Goal: Task Accomplishment & Management: Complete application form

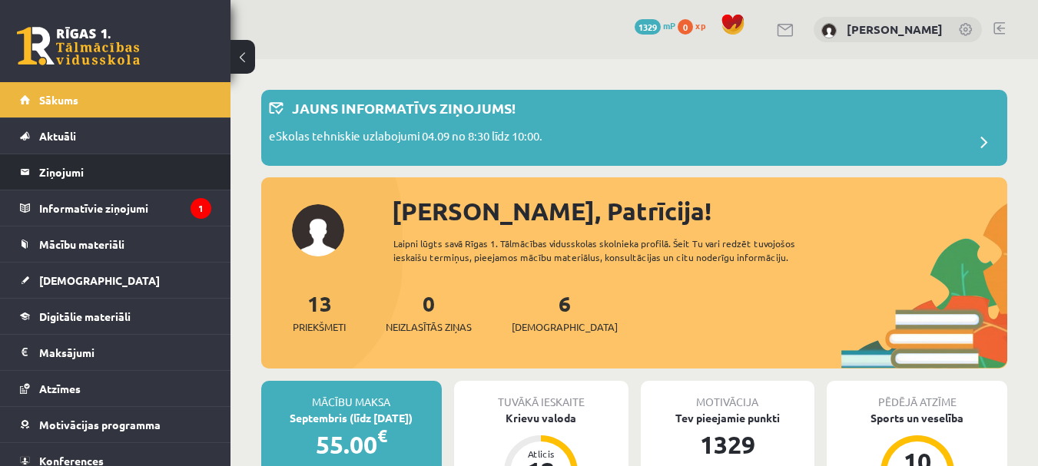
click at [74, 190] on li "Ziņojumi 0" at bounding box center [115, 172] width 230 height 37
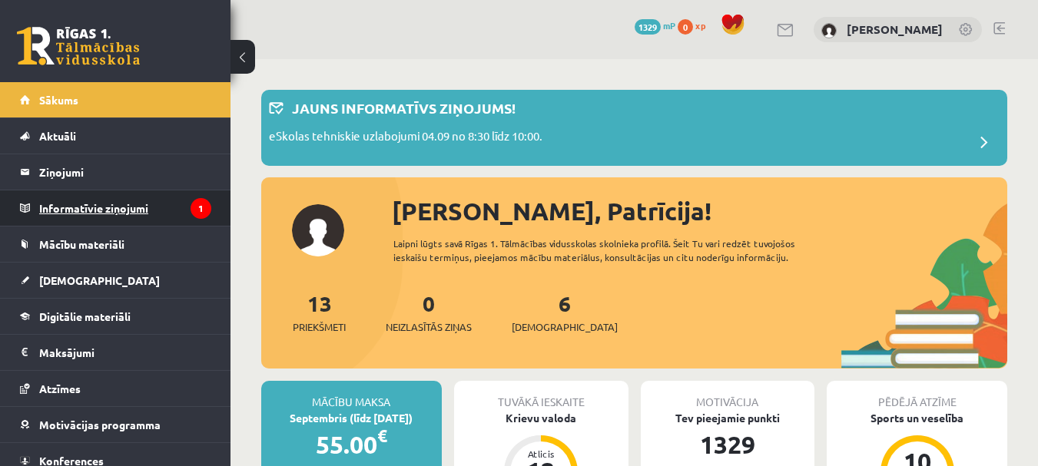
click at [75, 203] on legend "Informatīvie ziņojumi 1" at bounding box center [125, 207] width 172 height 35
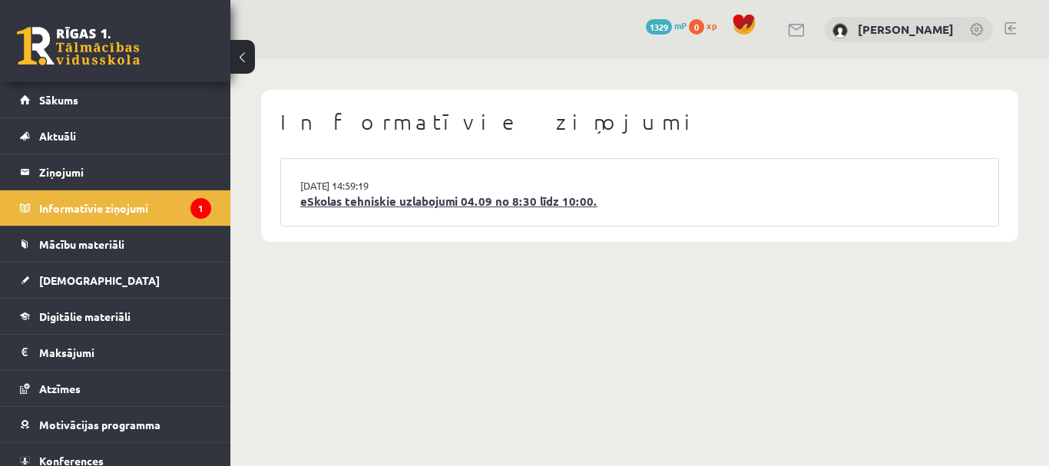
click at [336, 205] on link "eSkolas tehniskie uzlabojumi 04.09 no 8:30 līdz 10:00." at bounding box center [639, 202] width 679 height 18
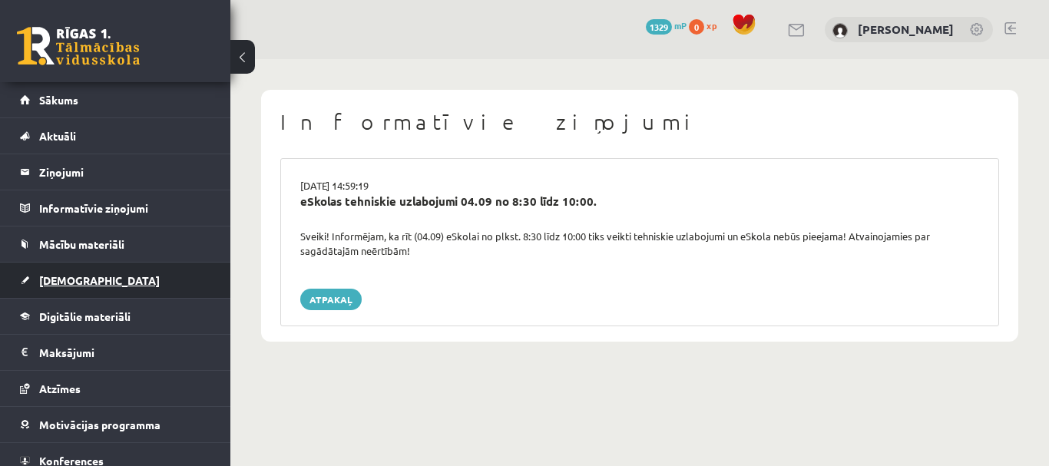
click at [86, 280] on link "[DEMOGRAPHIC_DATA]" at bounding box center [115, 280] width 191 height 35
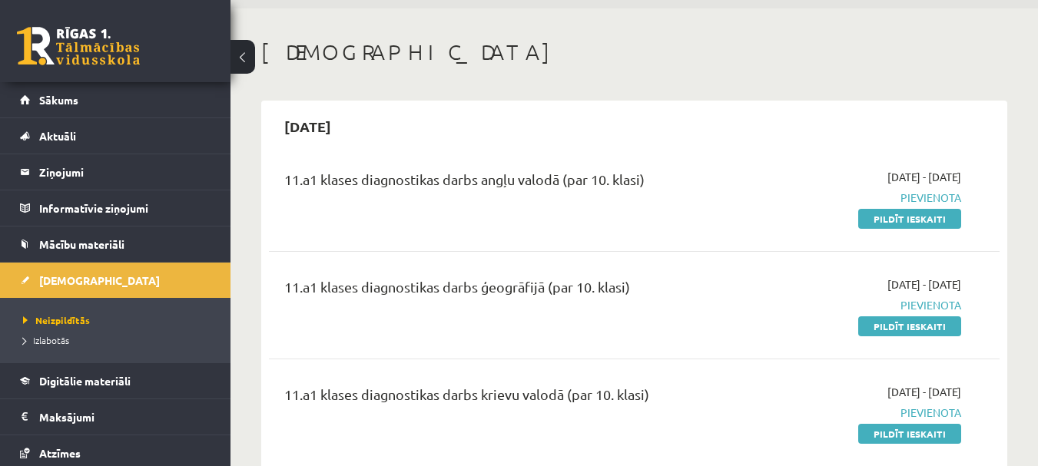
scroll to position [77, 0]
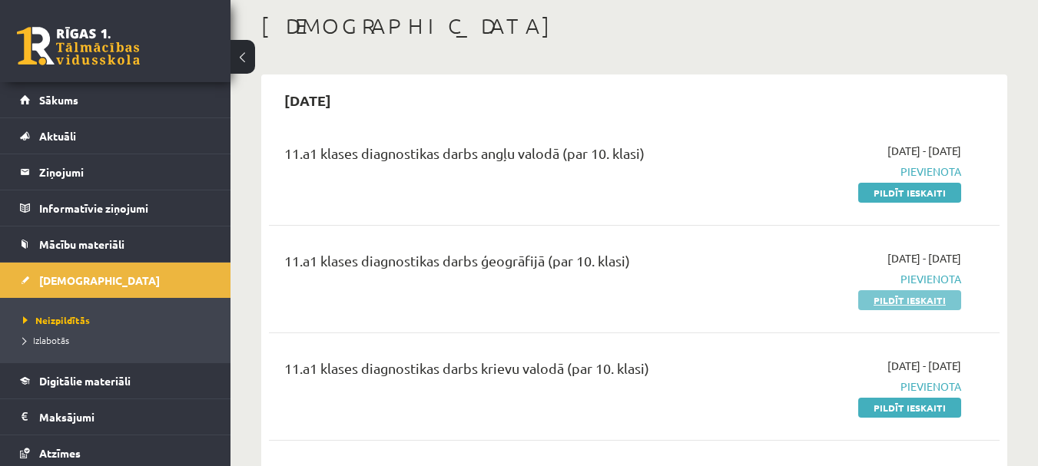
click at [883, 307] on link "Pildīt ieskaiti" at bounding box center [909, 300] width 103 height 20
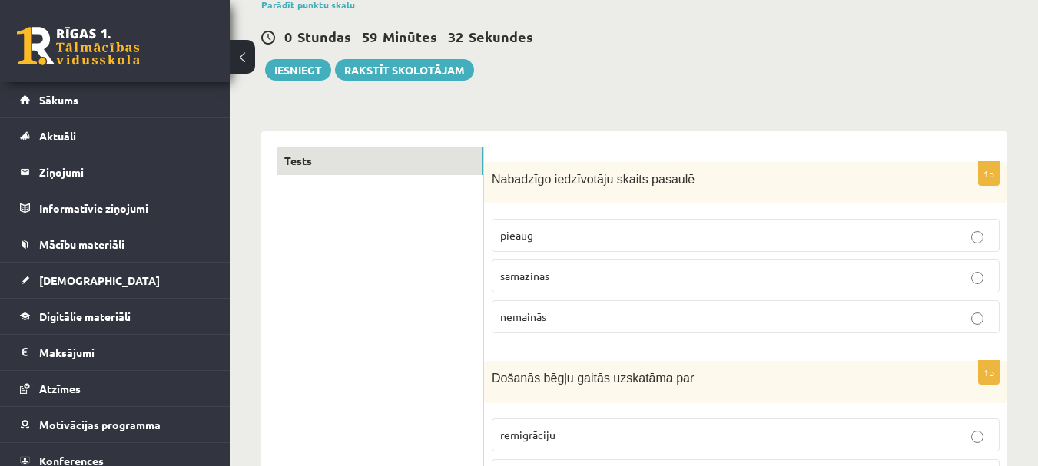
scroll to position [154, 0]
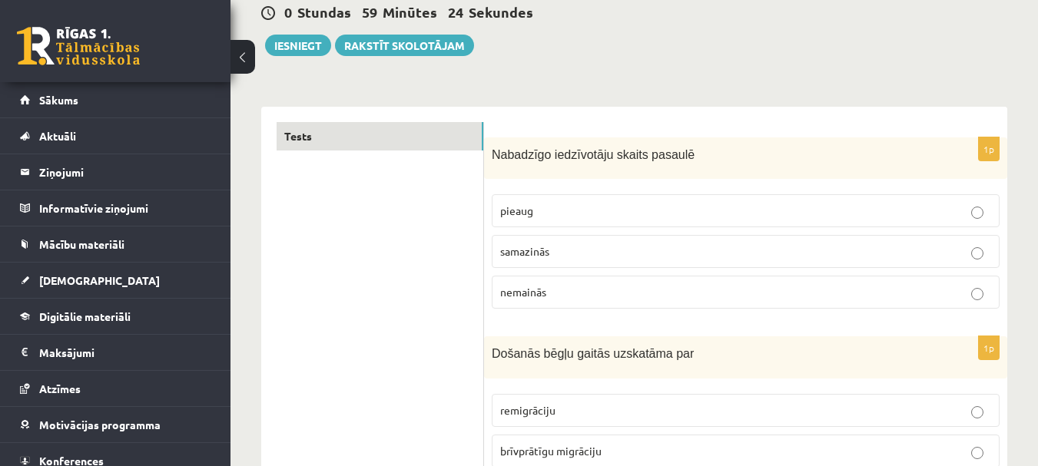
click at [547, 213] on p "pieaug" at bounding box center [745, 211] width 491 height 16
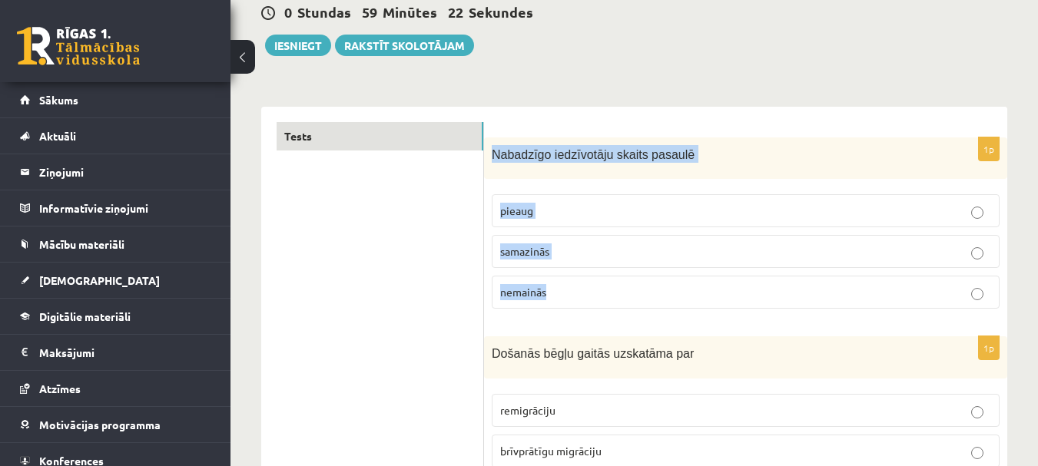
drag, startPoint x: 485, startPoint y: 148, endPoint x: 583, endPoint y: 286, distance: 169.2
click at [583, 286] on div "1p Nabadzīgo iedzīvotāju skaits pasaulē pieaug samazinās nemainās" at bounding box center [745, 229] width 523 height 184
copy div "Nabadzīgo iedzīvotāju skaits pasaulē pieaug samazinās nemainās"
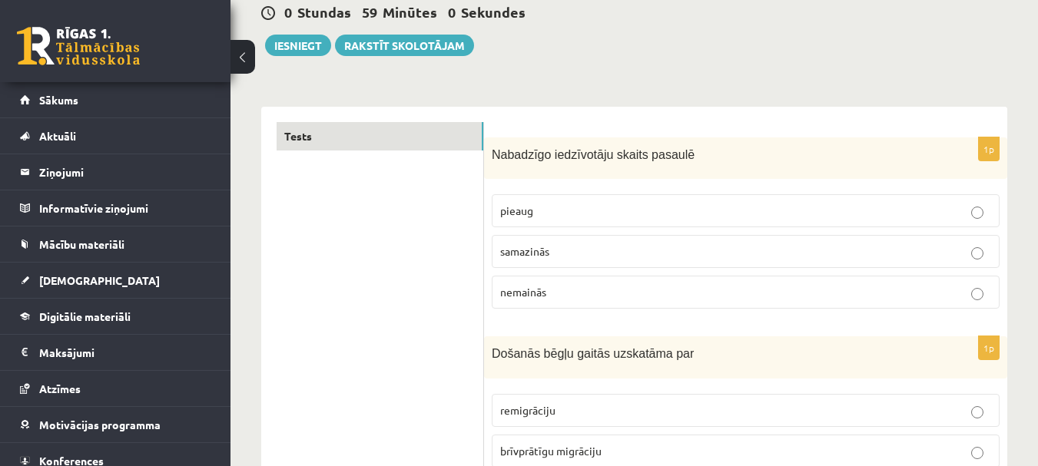
click at [511, 250] on span "samazinās" at bounding box center [524, 251] width 49 height 14
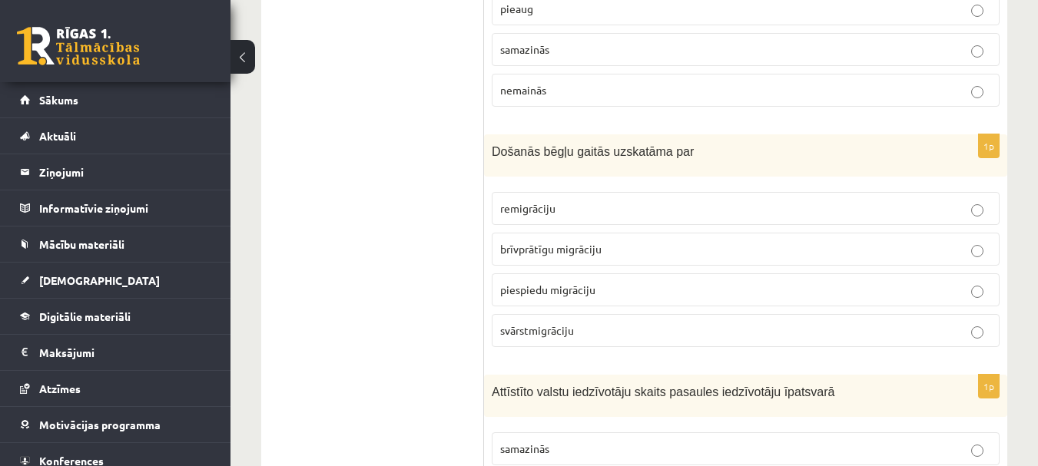
scroll to position [384, 0]
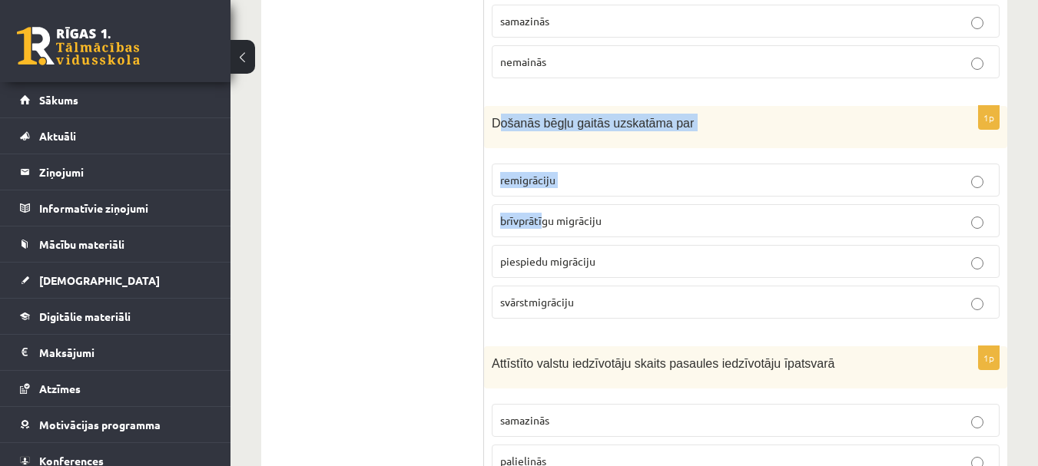
drag, startPoint x: 498, startPoint y: 121, endPoint x: 544, endPoint y: 205, distance: 95.9
click at [544, 205] on div "1p Došanās bēgļu gaitās uzskatāma par remigrāciju brīvprātīgu migrāciju piespie…" at bounding box center [745, 218] width 523 height 225
click at [503, 123] on span "Došanās bēgļu gaitās uzskatāma par" at bounding box center [593, 123] width 202 height 13
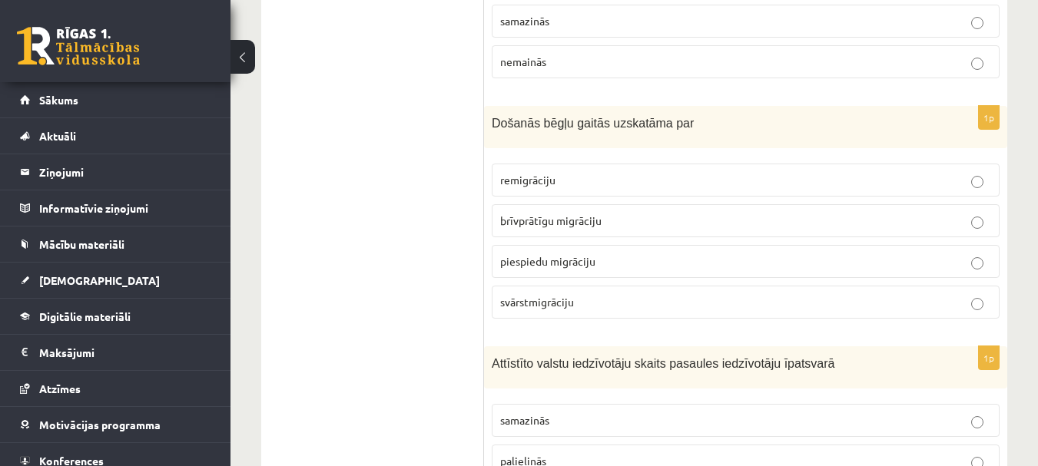
click at [518, 174] on span "remigrāciju" at bounding box center [527, 180] width 55 height 14
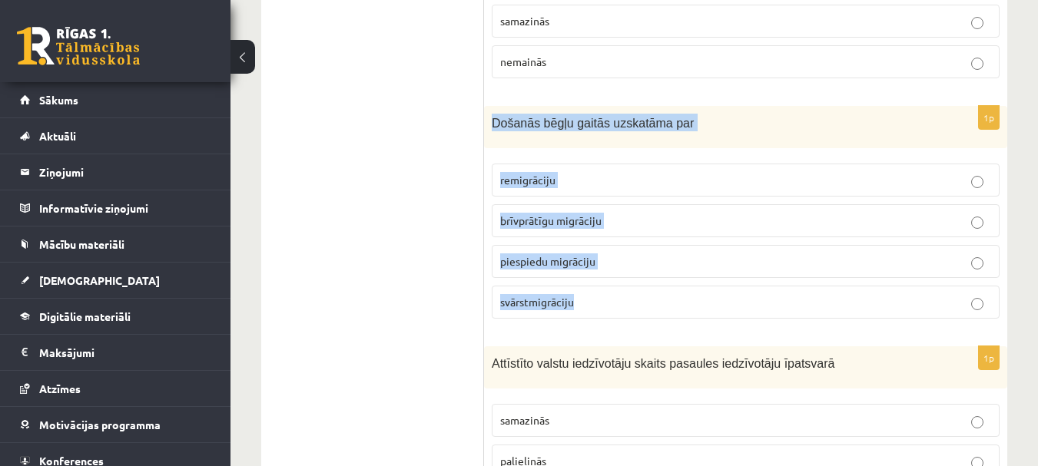
drag, startPoint x: 486, startPoint y: 120, endPoint x: 556, endPoint y: 204, distance: 109.1
click at [588, 313] on div "1p Došanās bēgļu gaitās uzskatāma par remigrāciju brīvprātīgu migrāciju piespie…" at bounding box center [745, 218] width 523 height 225
copy div "Došanās bēgļu gaitās uzskatāma par remigrāciju brīvprātīgu migrāciju piespiedu …"
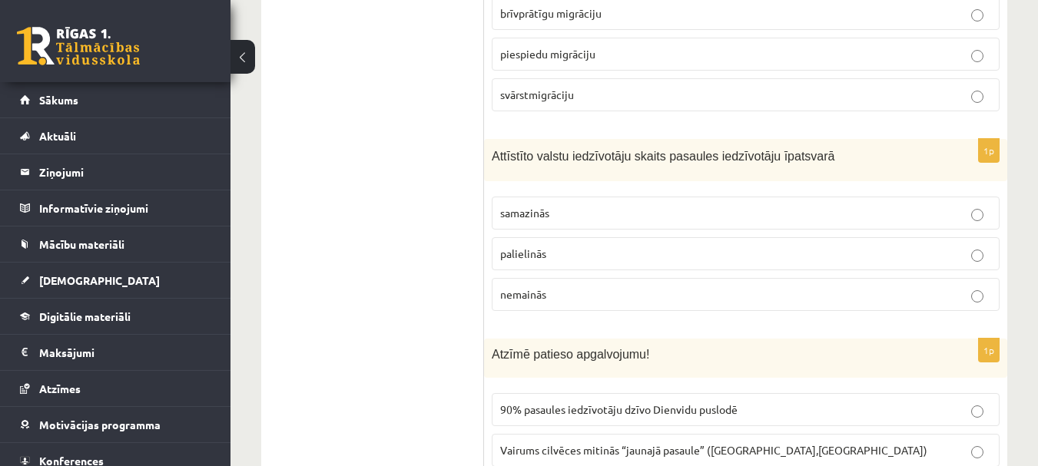
scroll to position [614, 0]
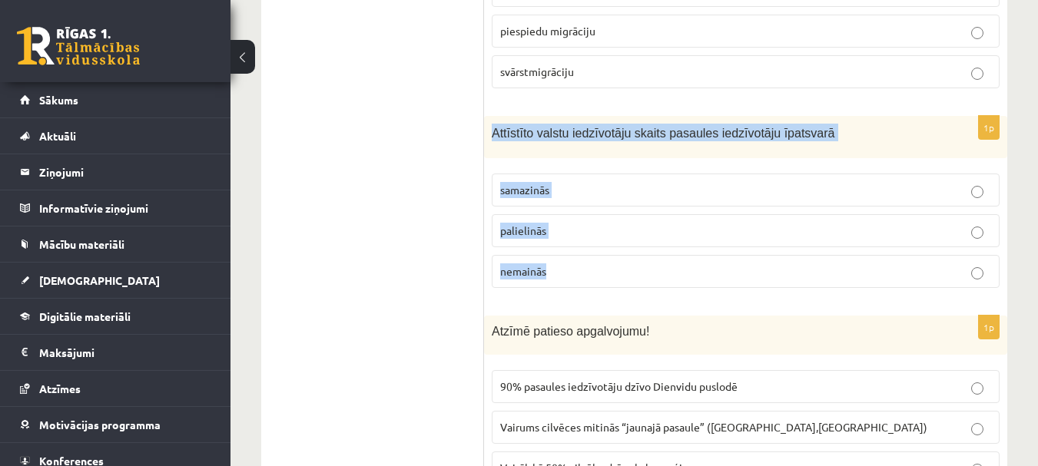
drag, startPoint x: 492, startPoint y: 129, endPoint x: 589, endPoint y: 287, distance: 185.9
click at [589, 287] on div "1p Attīstīto valstu iedzīvotāju skaits pasaules iedzīvotāju īpatsvarā samazinās…" at bounding box center [745, 208] width 523 height 184
copy div "Attīstīto valstu iedzīvotāju skaits pasaules iedzīvotāju īpatsvarā samazinās pa…"
click at [498, 192] on label "samazinās" at bounding box center [746, 190] width 508 height 33
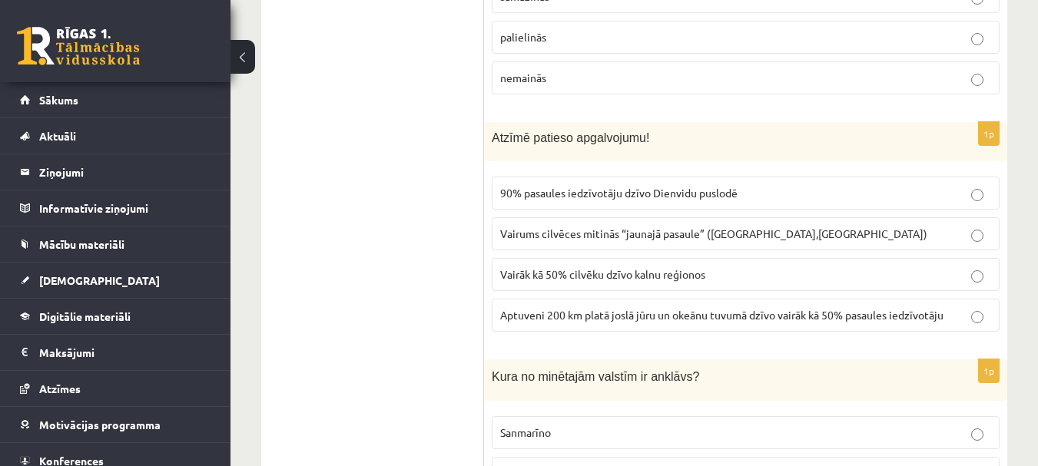
scroll to position [845, 0]
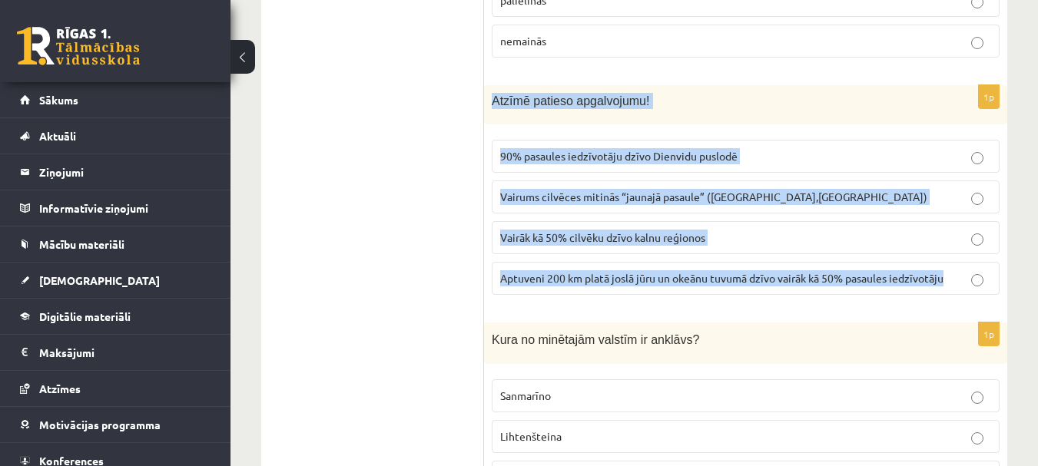
drag, startPoint x: 487, startPoint y: 96, endPoint x: 986, endPoint y: 301, distance: 539.7
click at [986, 301] on div "1p Atzīmē patieso apgalvojumu! 90% pasaules iedzīvotāju dzīvo Dienvidu puslodē …" at bounding box center [745, 196] width 523 height 222
copy div "Atzīmē patieso apgalvojumu! 90% pasaules iedzīvotāju dzīvo Dienvidu puslodē Vai…"
click at [507, 291] on label "Aptuveni 200 km platā joslā jūru un okeānu tuvumā dzīvo vairāk kā 50% pasaules …" at bounding box center [746, 278] width 508 height 33
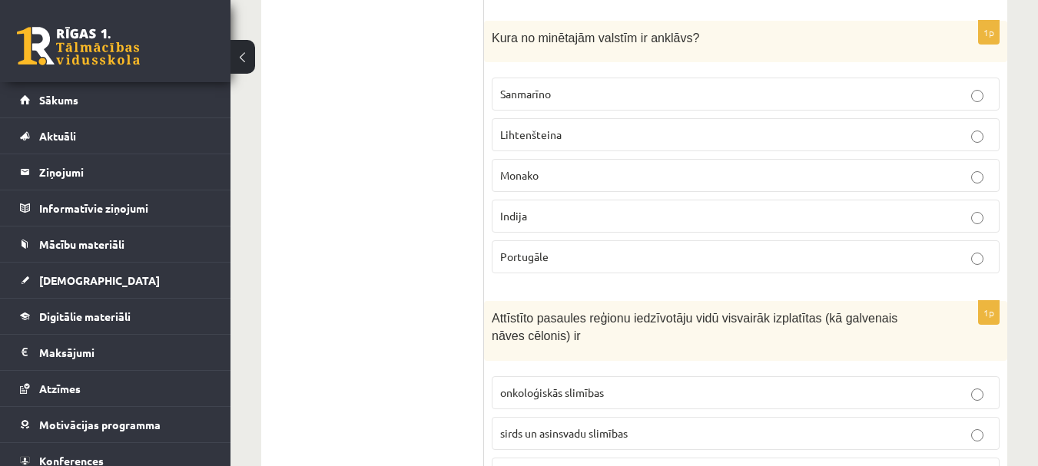
scroll to position [1152, 0]
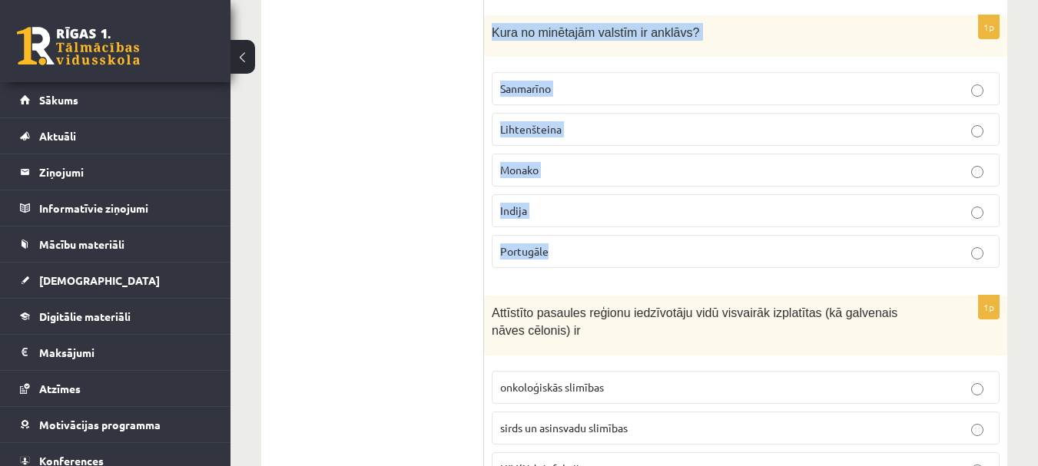
drag, startPoint x: 487, startPoint y: 25, endPoint x: 578, endPoint y: 261, distance: 253.6
click at [578, 261] on div "1p Kura no minētajām valstīm ir anklāvs? Sanmarīno Lihtenšteina Monako Indija P…" at bounding box center [745, 148] width 523 height 266
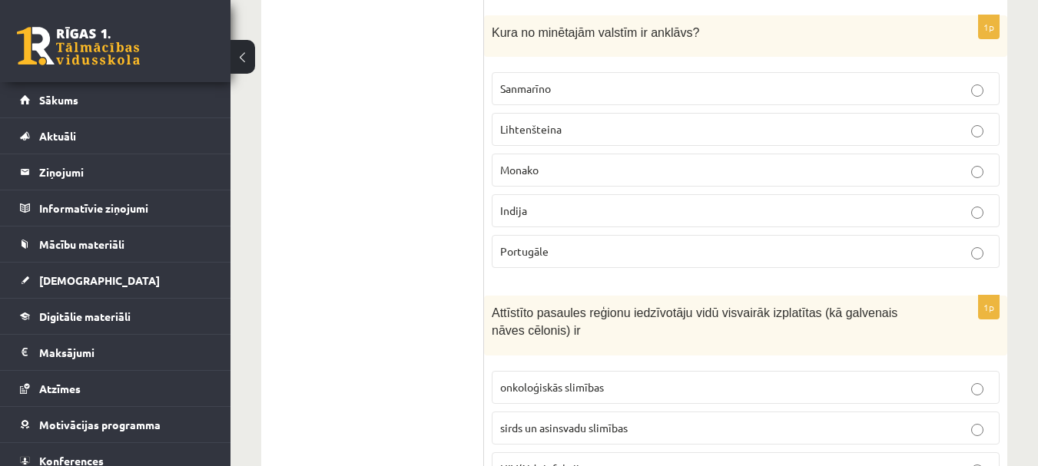
click at [511, 86] on span "Sanmarīno" at bounding box center [525, 88] width 51 height 14
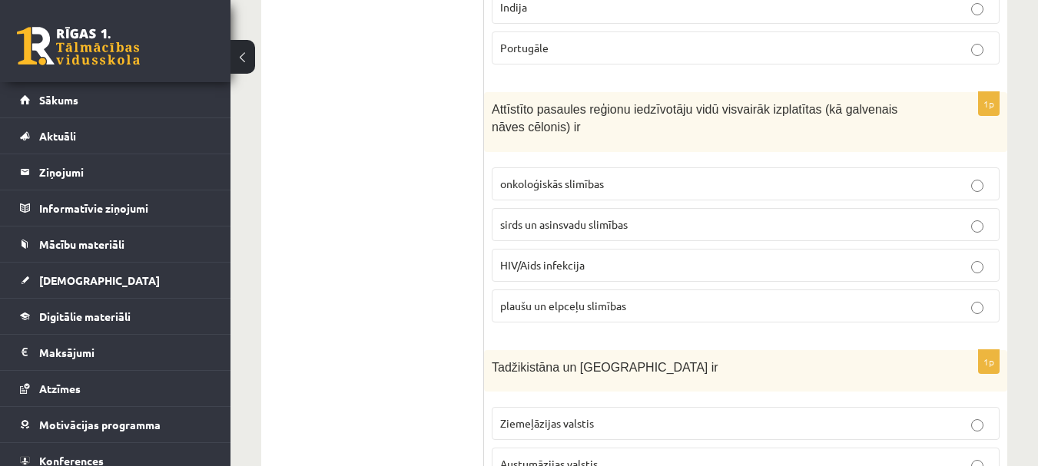
scroll to position [1382, 0]
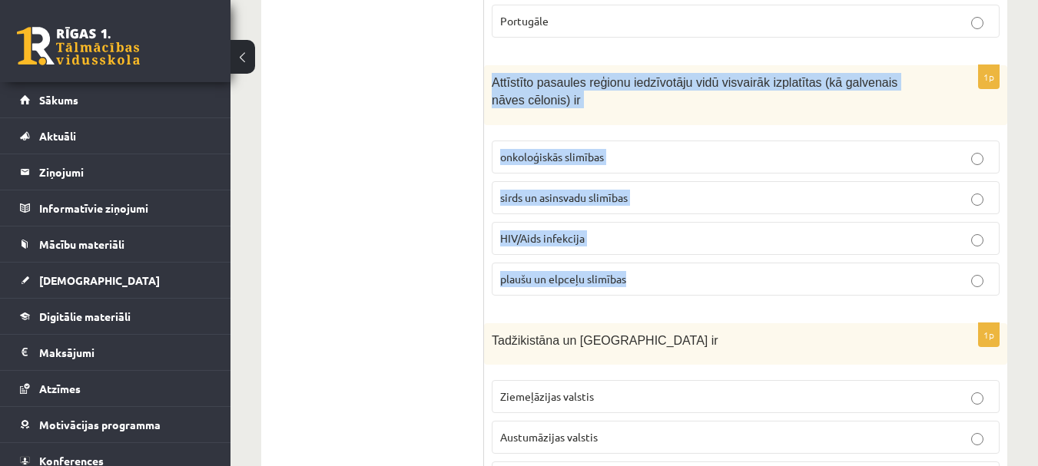
drag, startPoint x: 486, startPoint y: 77, endPoint x: 662, endPoint y: 291, distance: 277.2
click at [662, 291] on div "1p Attīstīto pasaules reģionu iedzīvotāju vidū visvairāk izplatītas (kā galvena…" at bounding box center [745, 186] width 523 height 242
copy div "Attīstīto pasaules reģionu iedzīvotāju vidū visvairāk izplatītas (kā galvenais …"
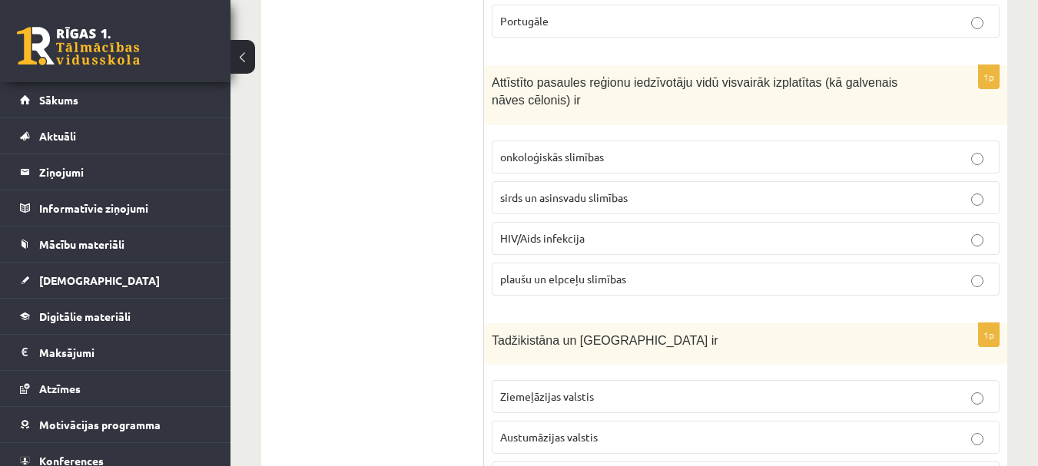
click at [560, 198] on span "sirds un asinsvadu slimības" at bounding box center [563, 197] width 127 height 14
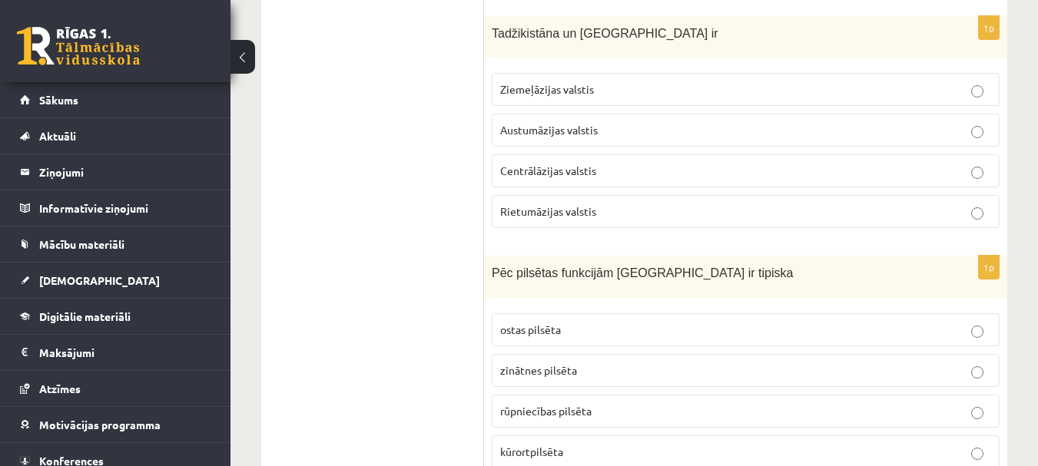
scroll to position [1613, 0]
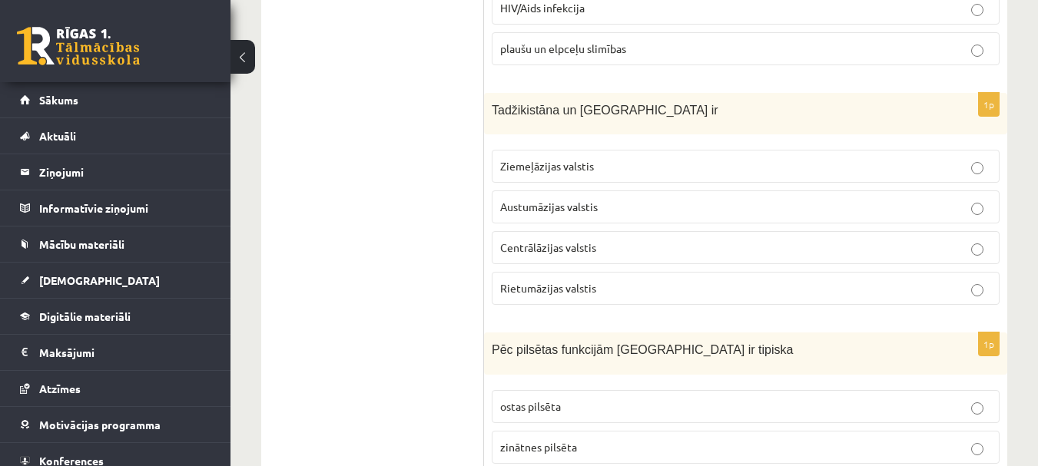
click at [538, 284] on span "Rietumāzijas valstis" at bounding box center [548, 288] width 96 height 14
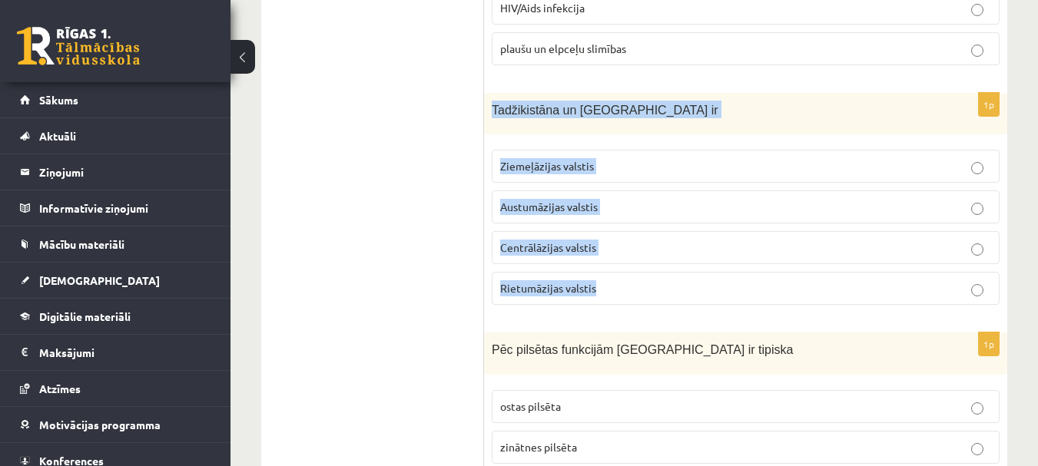
drag, startPoint x: 492, startPoint y: 107, endPoint x: 604, endPoint y: 274, distance: 201.9
click at [604, 274] on div "1p Tadžikistāna un Turkmenistāna ir Ziemeļāzijas valstis Austumāzijas valstis C…" at bounding box center [745, 205] width 523 height 225
copy div "Tadžikistāna un Turkmenistāna ir Ziemeļāzijas valstis Austumāzijas valstis Cent…"
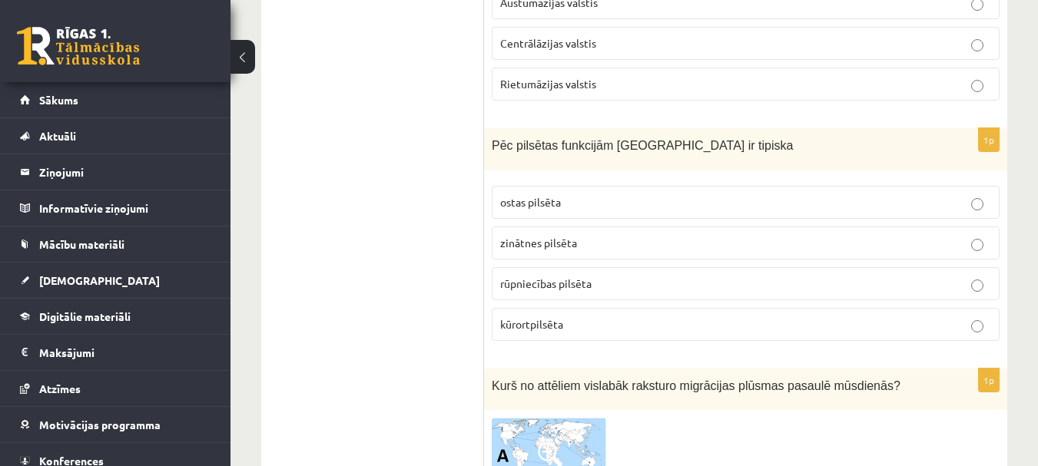
scroll to position [1843, 0]
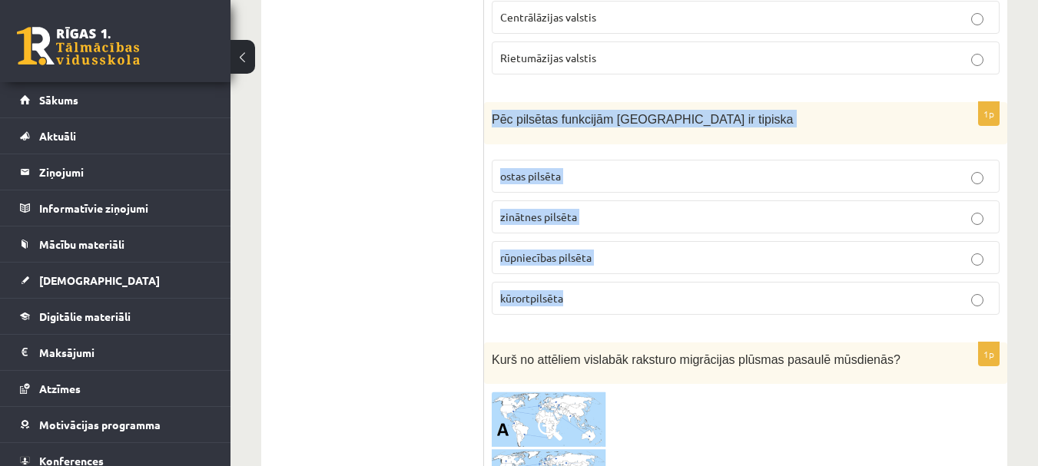
drag, startPoint x: 488, startPoint y: 114, endPoint x: 581, endPoint y: 288, distance: 197.2
click at [581, 288] on div "1p Pēc pilsētas funkcijām Jūrmala ir tipiska ostas pilsēta zinātnes pilsēta rūp…" at bounding box center [745, 214] width 523 height 225
copy div "Pēc pilsētas funkcijām Jūrmala ir tipiska ostas pilsēta zinātnes pilsēta rūpnie…"
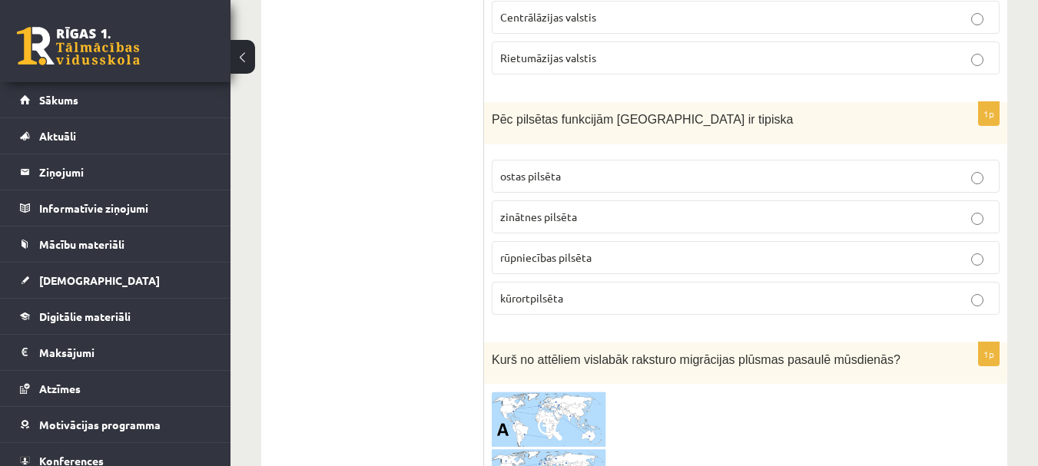
click at [515, 293] on span "kūrortpilsēta" at bounding box center [531, 298] width 63 height 14
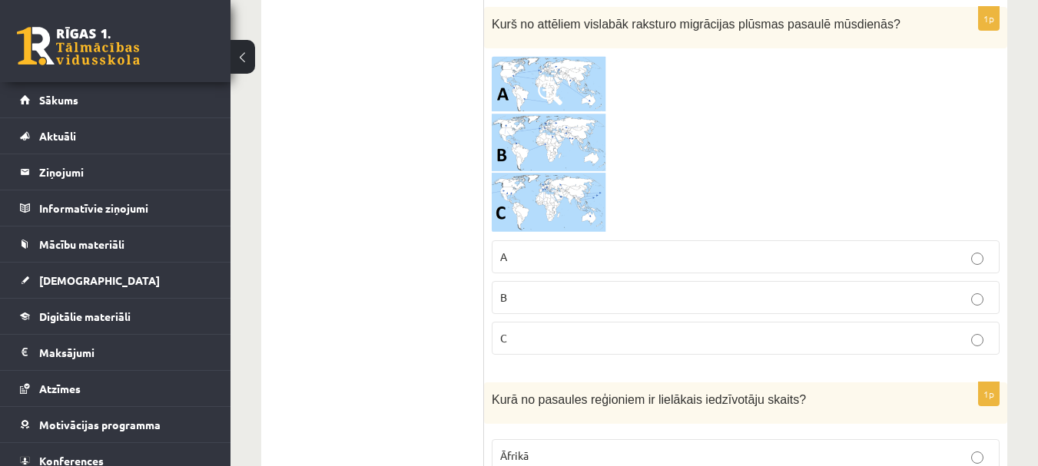
scroll to position [2227, 0]
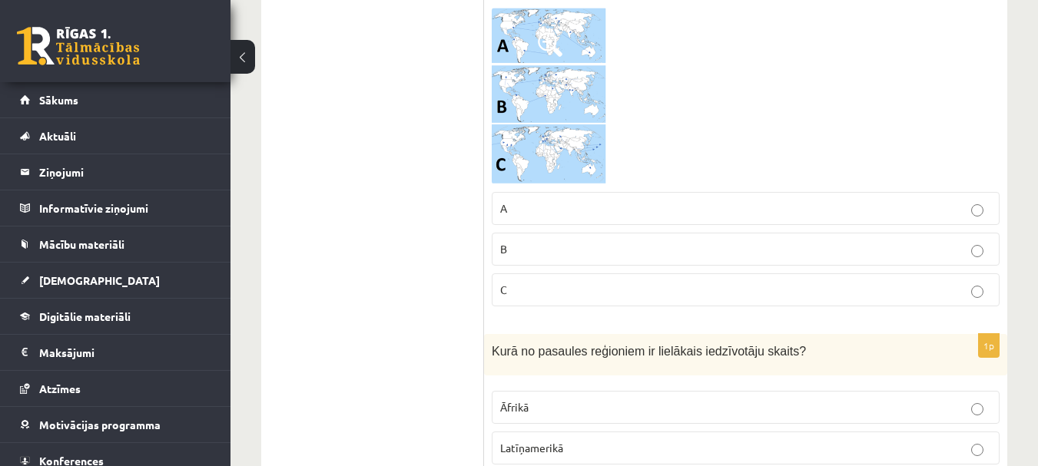
click at [550, 101] on img at bounding box center [549, 96] width 115 height 177
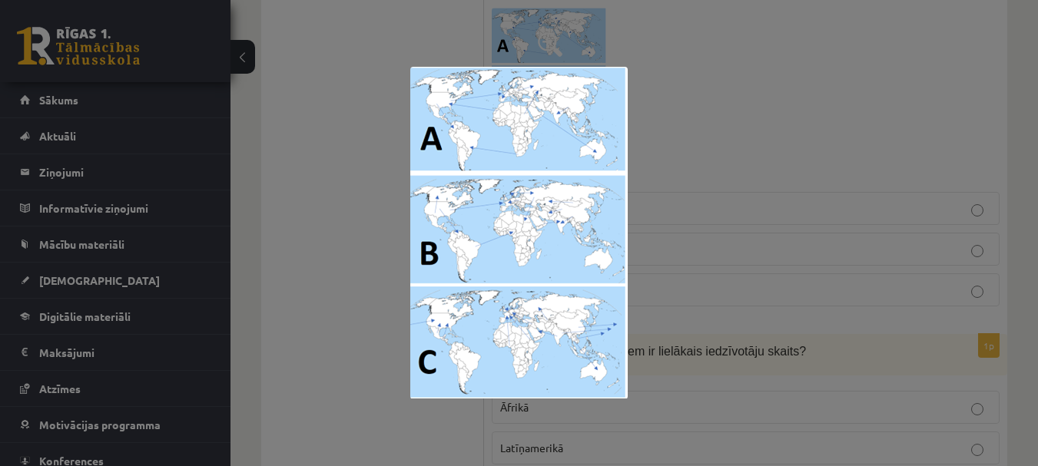
click at [309, 233] on div at bounding box center [519, 233] width 1038 height 466
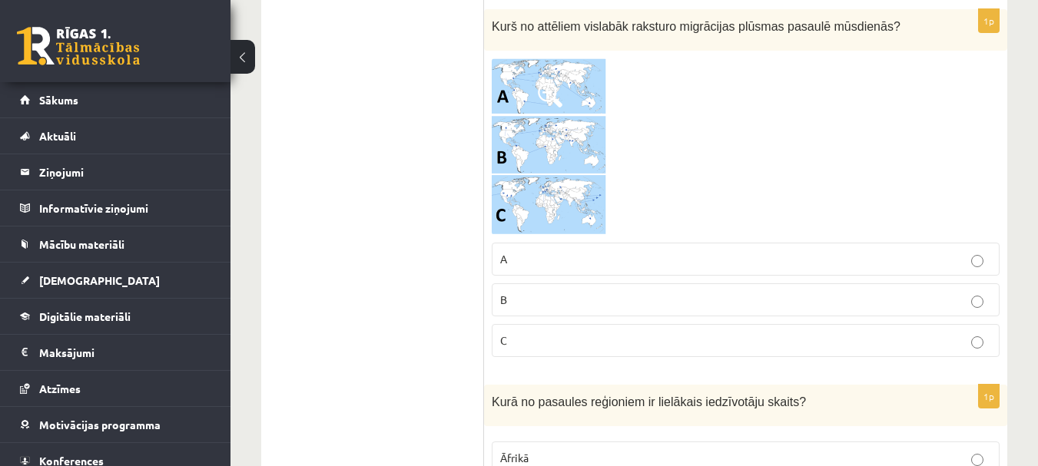
scroll to position [2150, 0]
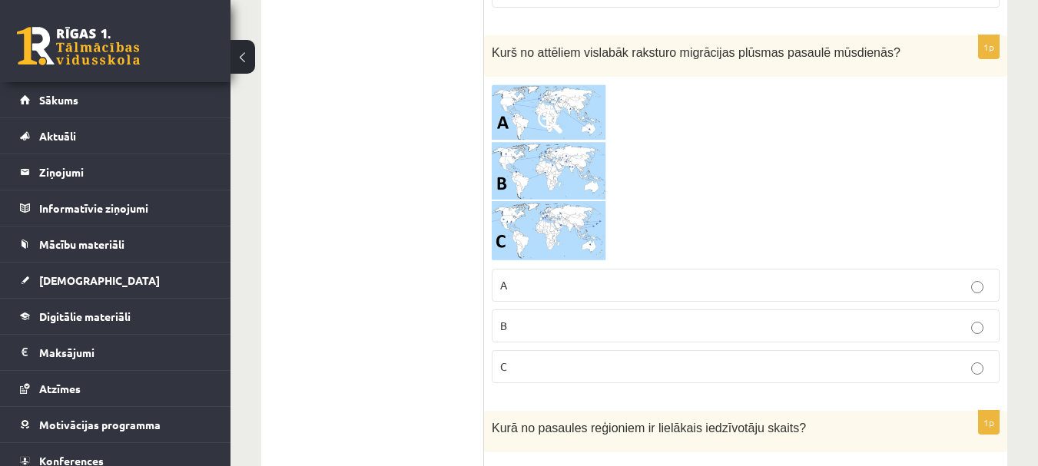
click at [548, 184] on img at bounding box center [549, 172] width 115 height 177
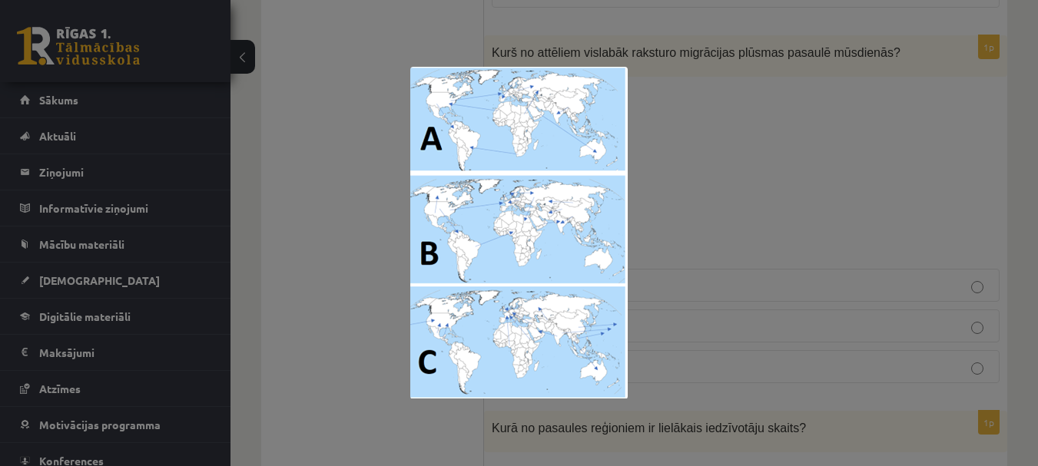
click at [379, 281] on div at bounding box center [519, 233] width 1038 height 466
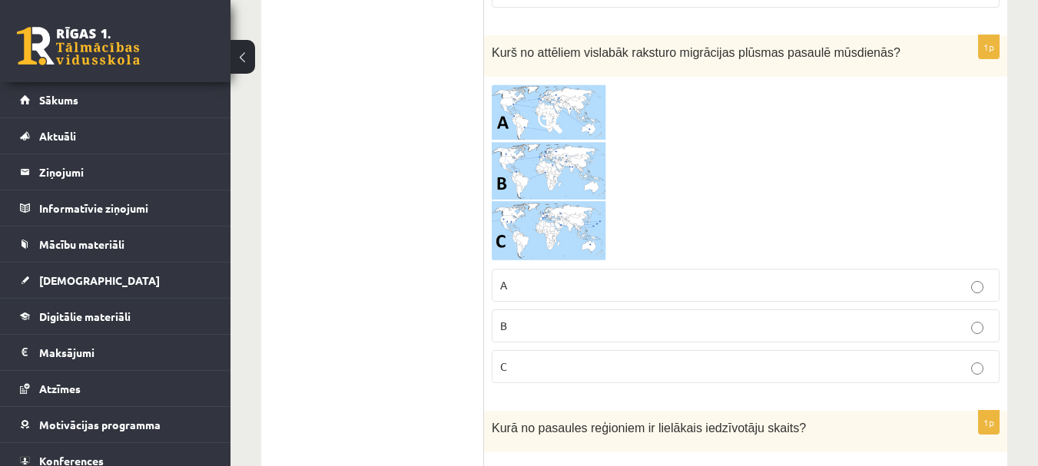
click at [520, 369] on p "C" at bounding box center [745, 367] width 491 height 16
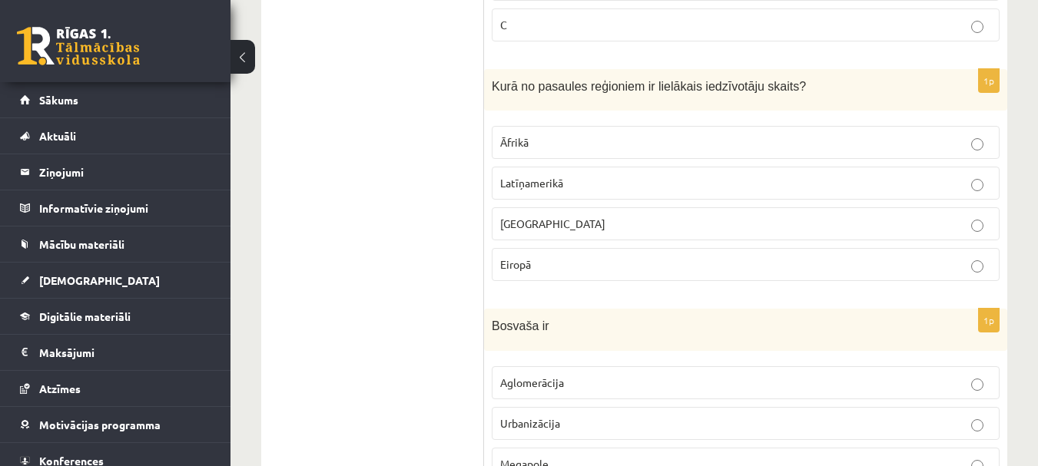
scroll to position [2458, 0]
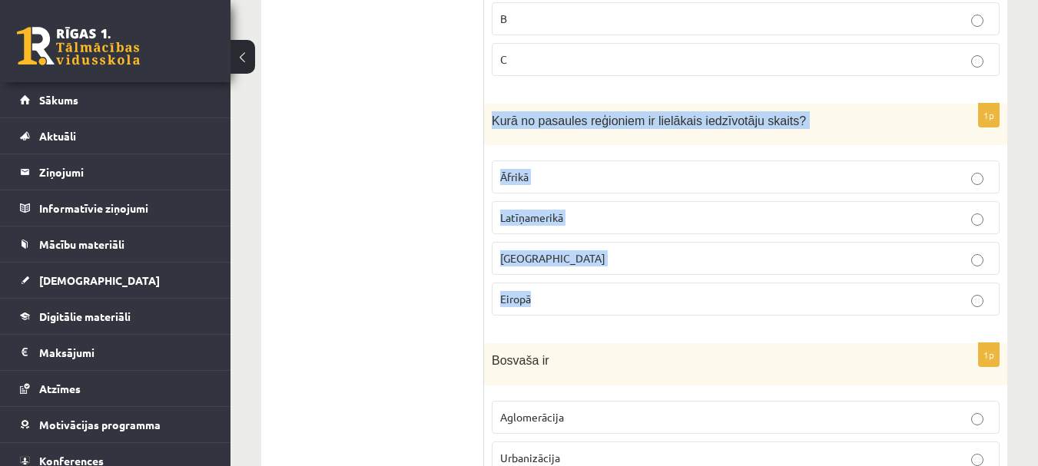
drag, startPoint x: 488, startPoint y: 114, endPoint x: 566, endPoint y: 306, distance: 206.4
click at [566, 306] on div "1p Kurā no pasaules reģioniem ir lielākais iedzīvotāju skaits? Āfrikā Latīņamer…" at bounding box center [745, 216] width 523 height 225
copy div "Kurā no pasaules reģioniem ir lielākais iedzīvotāju skaits? Āfrikā Latīņamerikā…"
click at [505, 255] on span "Āzijā" at bounding box center [552, 258] width 105 height 14
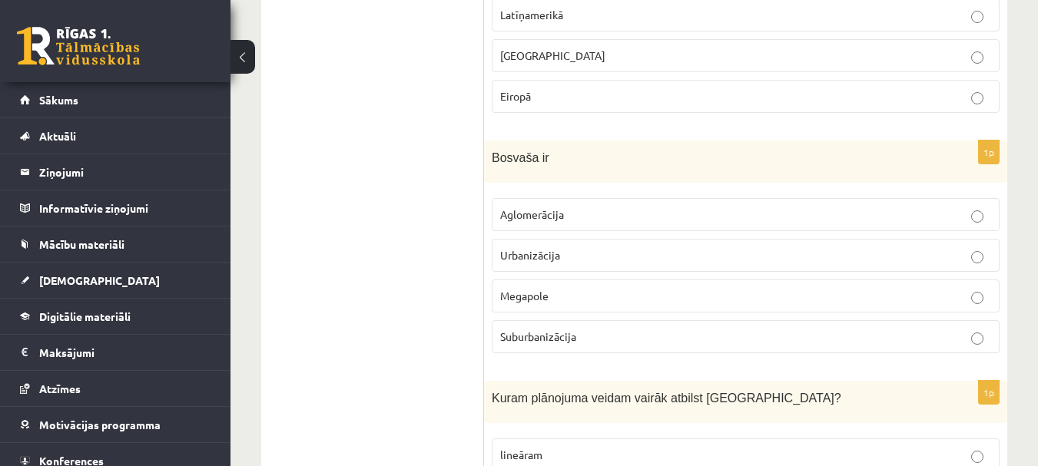
scroll to position [2688, 0]
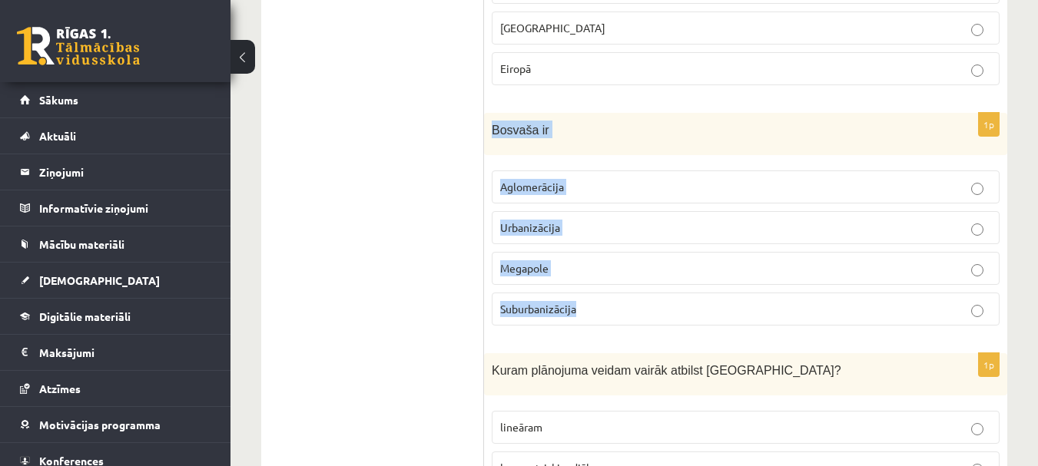
drag, startPoint x: 488, startPoint y: 125, endPoint x: 591, endPoint y: 305, distance: 206.7
click at [591, 305] on div "1p Bosvaša ir Aglomerācija Urbanizācija Megapole Suburbanizācija" at bounding box center [745, 225] width 523 height 225
copy div "Bosvaša ir Aglomerācija Urbanizācija Megapole Suburbanizācija"
click at [512, 184] on span "Aglomerācija" at bounding box center [532, 187] width 64 height 14
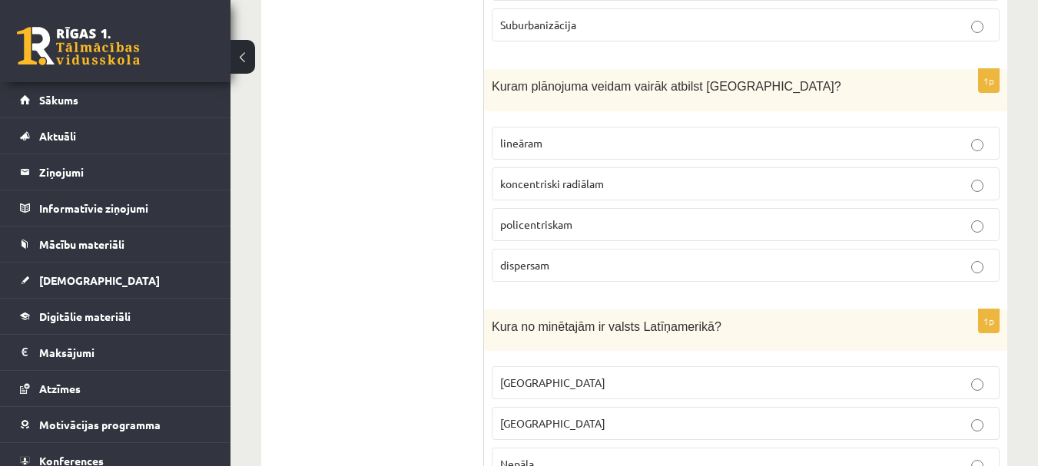
scroll to position [2995, 0]
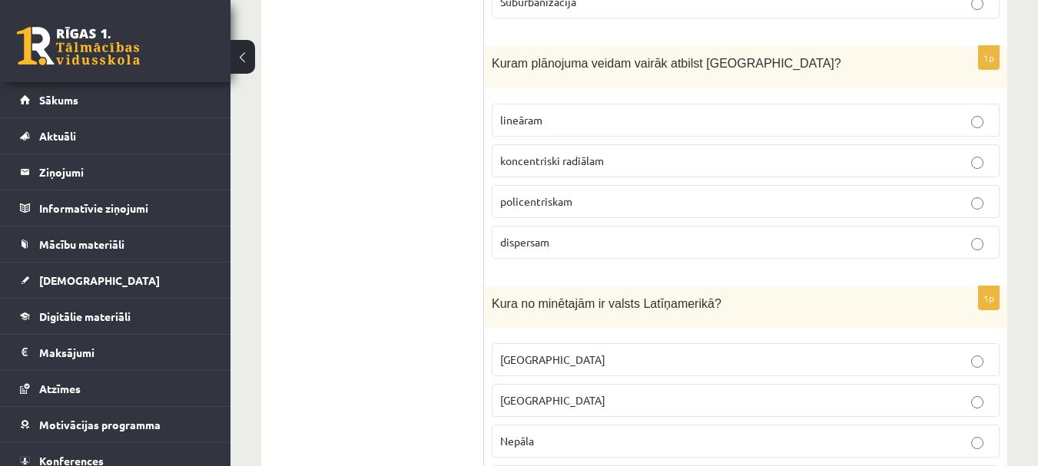
click at [488, 57] on div "Kuram plānojuma veidam vairāk atbilst Rīga?" at bounding box center [745, 67] width 523 height 42
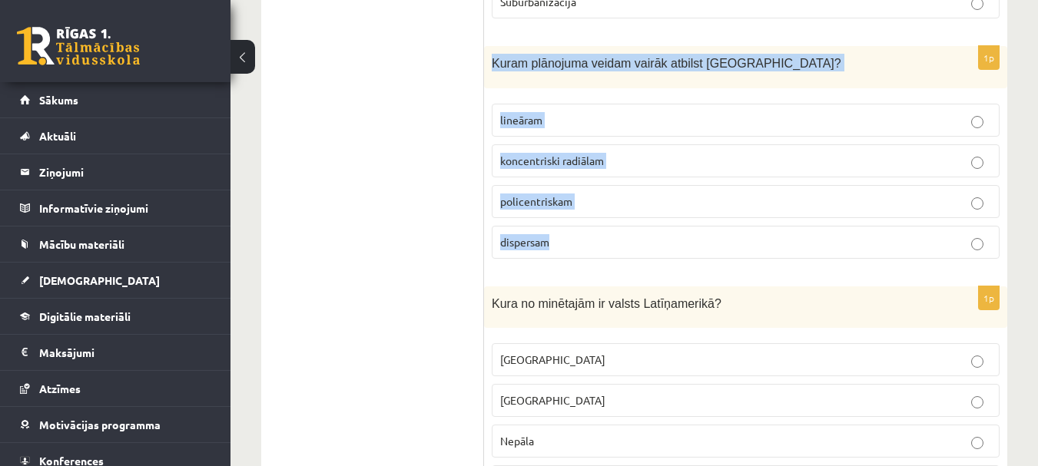
drag, startPoint x: 488, startPoint y: 58, endPoint x: 555, endPoint y: 237, distance: 190.3
click at [555, 237] on div "1p Kuram plānojuma veidam vairāk atbilst Rīga? lineāram koncentriski radiālam p…" at bounding box center [745, 158] width 523 height 225
copy div "Kuram plānojuma veidam vairāk atbilst Rīga? lineāram koncentriski radiālam poli…"
click at [546, 161] on span "koncentriski radiālam" at bounding box center [552, 161] width 104 height 14
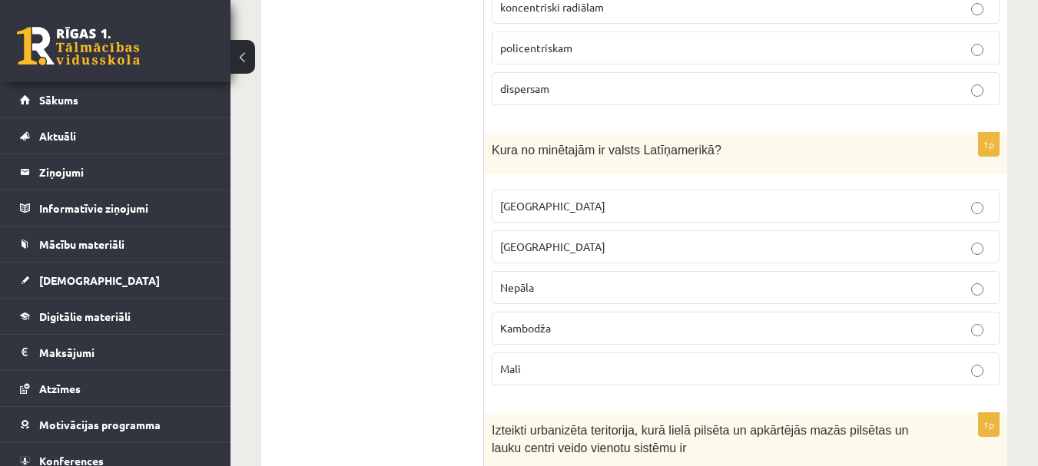
scroll to position [3226, 0]
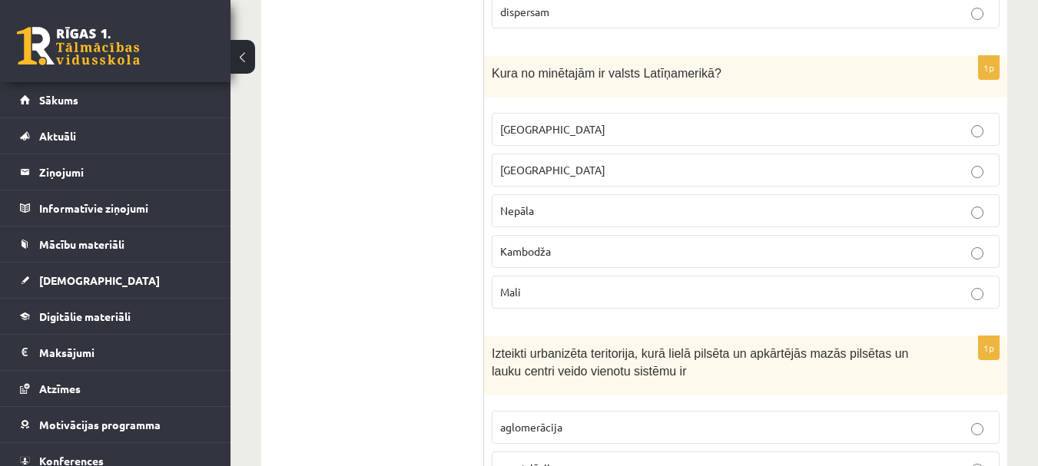
drag, startPoint x: 482, startPoint y: 68, endPoint x: 561, endPoint y: 210, distance: 162.6
click at [500, 77] on span "Kura no minētajām ir valsts Latīņamerikā?" at bounding box center [607, 73] width 230 height 13
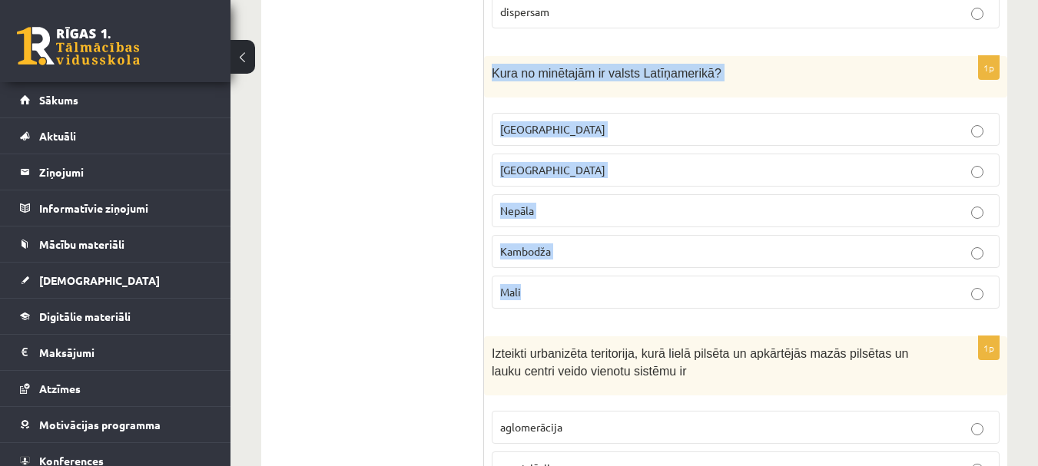
drag, startPoint x: 489, startPoint y: 71, endPoint x: 554, endPoint y: 293, distance: 230.6
click at [554, 293] on div "1p Kura no minētajām ir valsts Latīņamerikā? Meksika ASV Nepāla Kambodža Mali" at bounding box center [745, 189] width 523 height 266
click at [525, 124] on span "Meksika" at bounding box center [552, 129] width 105 height 14
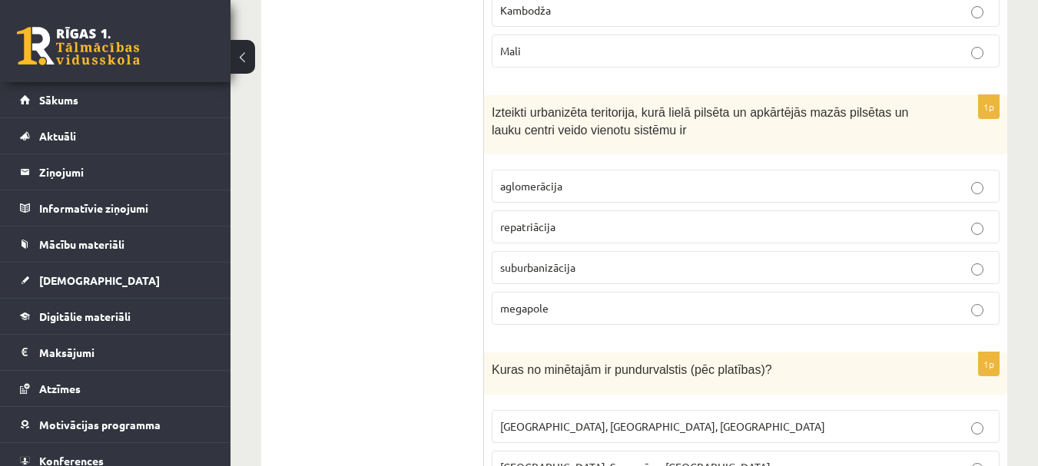
scroll to position [3494, 0]
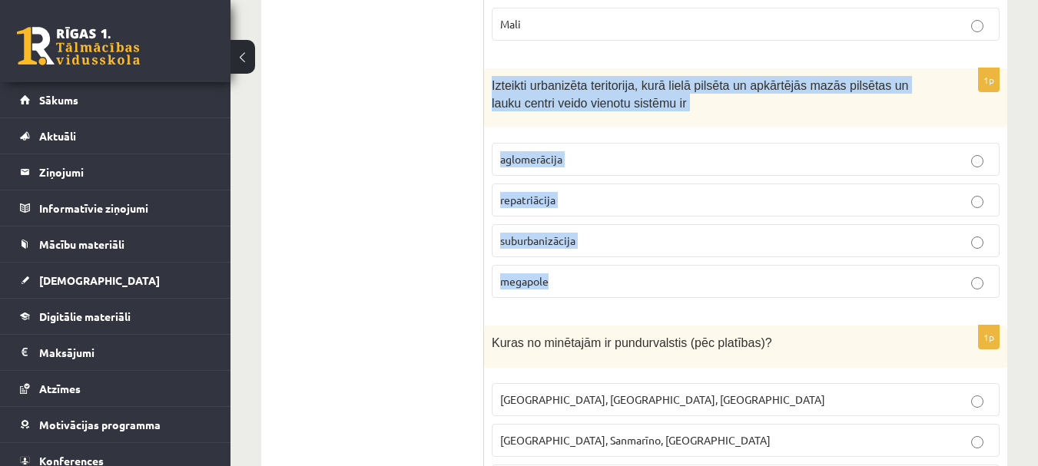
drag, startPoint x: 492, startPoint y: 83, endPoint x: 563, endPoint y: 274, distance: 204.1
click at [563, 274] on div "1p Izteikti urbanizēta teritorija, kurā lielā pilsēta un apkārtējās mazās pilsē…" at bounding box center [745, 189] width 523 height 242
click at [534, 162] on span "aglomerācija" at bounding box center [531, 159] width 62 height 14
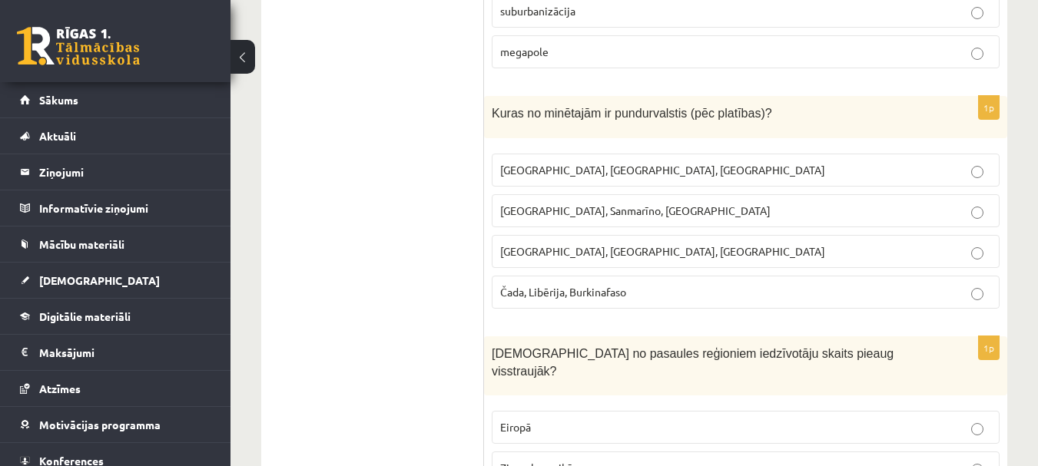
scroll to position [3724, 0]
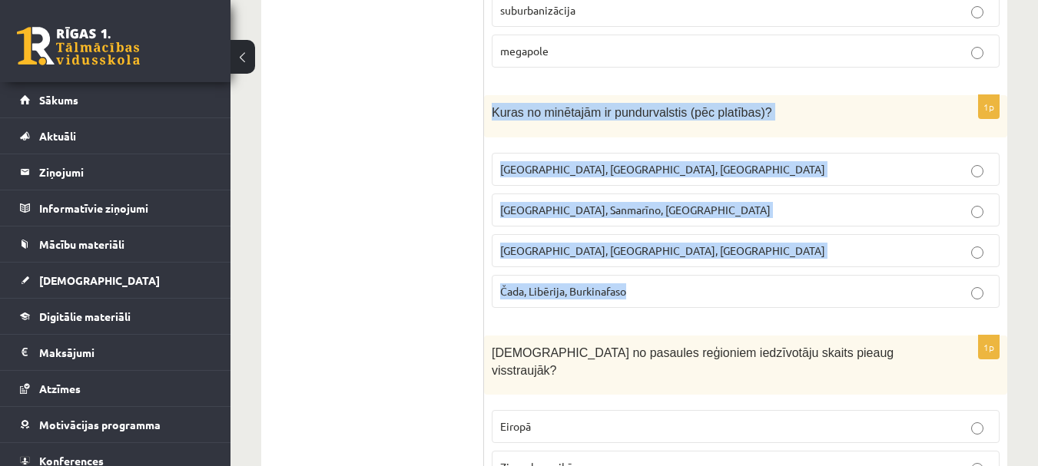
drag, startPoint x: 492, startPoint y: 104, endPoint x: 639, endPoint y: 310, distance: 252.6
click at [639, 310] on div "1p Kuras no minētajām ir pundurvalstis (pēc platības)? Latvija, Lietuva, Igauni…" at bounding box center [745, 207] width 523 height 225
click at [516, 209] on span "Monako, Sanmarīno, Luksemburga" at bounding box center [635, 210] width 270 height 14
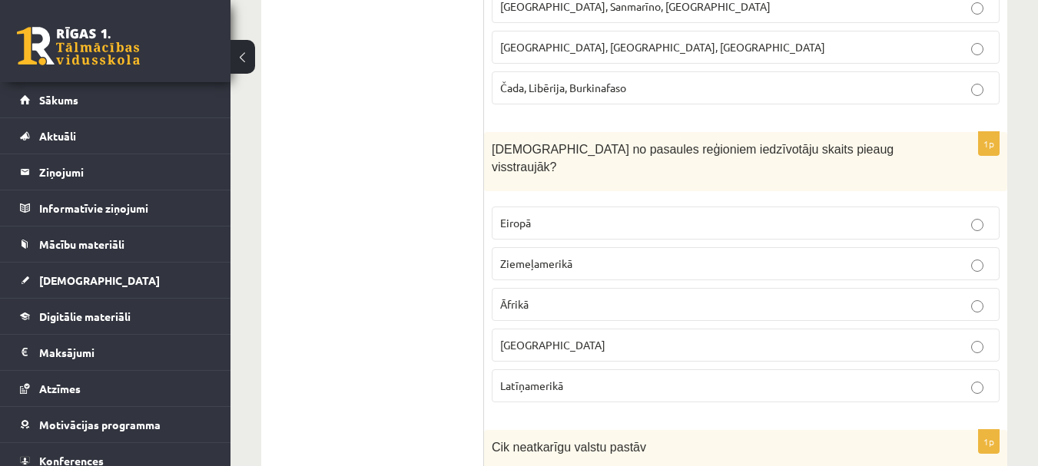
scroll to position [3954, 0]
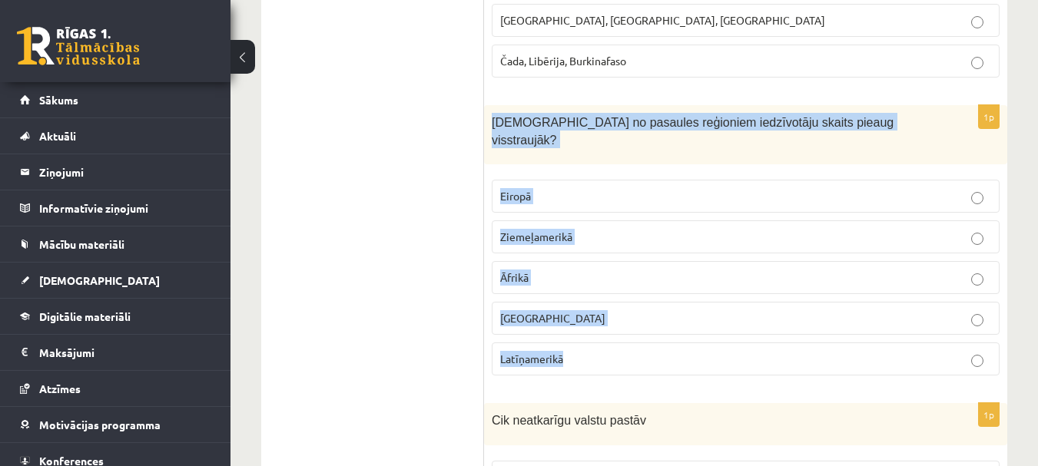
drag, startPoint x: 492, startPoint y: 124, endPoint x: 598, endPoint y: 335, distance: 236.0
click at [598, 335] on div "1p Kurā no pasaules reģioniem iedzīvotāju skaits pieaug visstraujāk? Eiropā Zie…" at bounding box center [745, 246] width 523 height 283
click at [520, 270] on span "Āfrikā" at bounding box center [514, 277] width 28 height 14
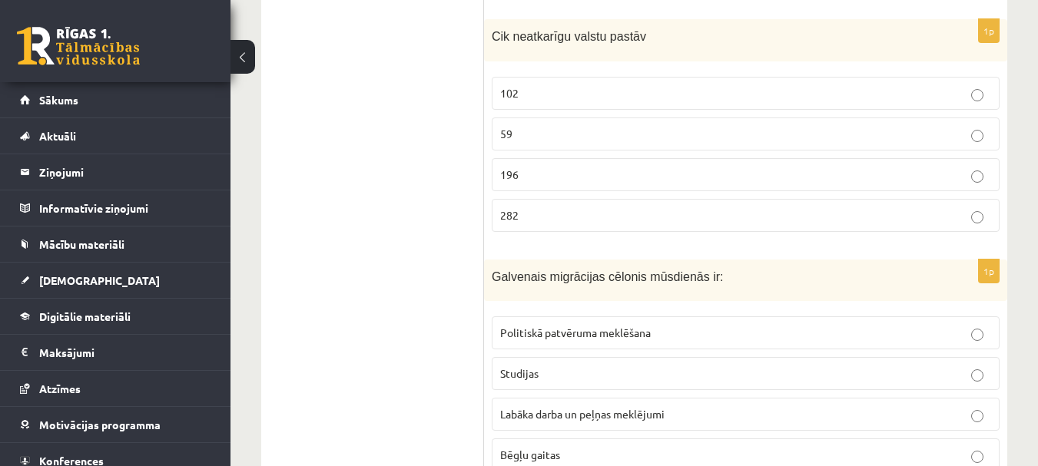
scroll to position [4262, 0]
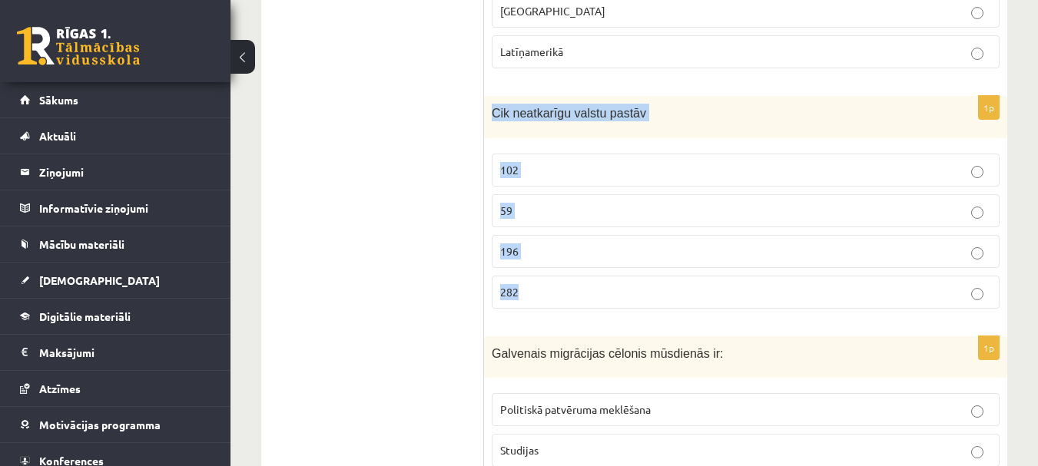
drag, startPoint x: 488, startPoint y: 95, endPoint x: 548, endPoint y: 285, distance: 198.7
click at [548, 285] on div "1p Cik neatkarīgu valstu pastāv 102 59 196 282" at bounding box center [745, 208] width 523 height 225
click at [525, 243] on p "196" at bounding box center [745, 251] width 491 height 16
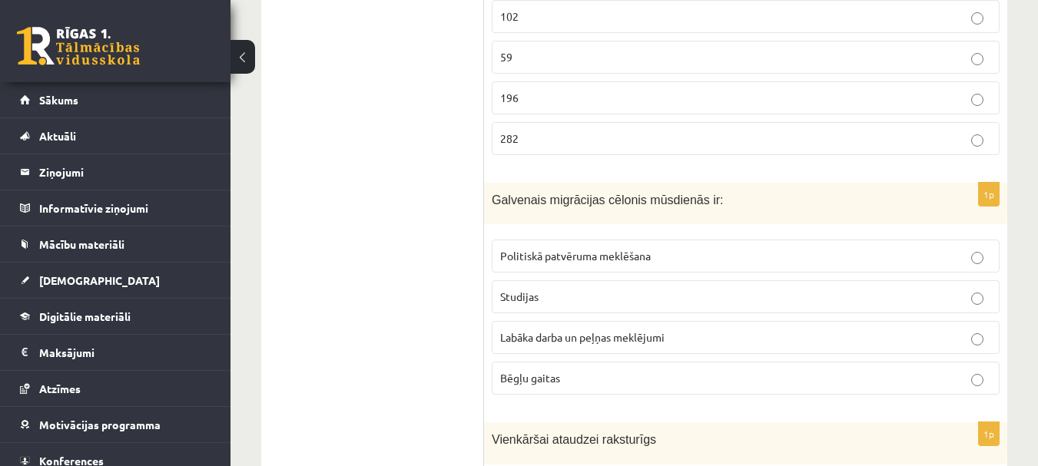
scroll to position [4492, 0]
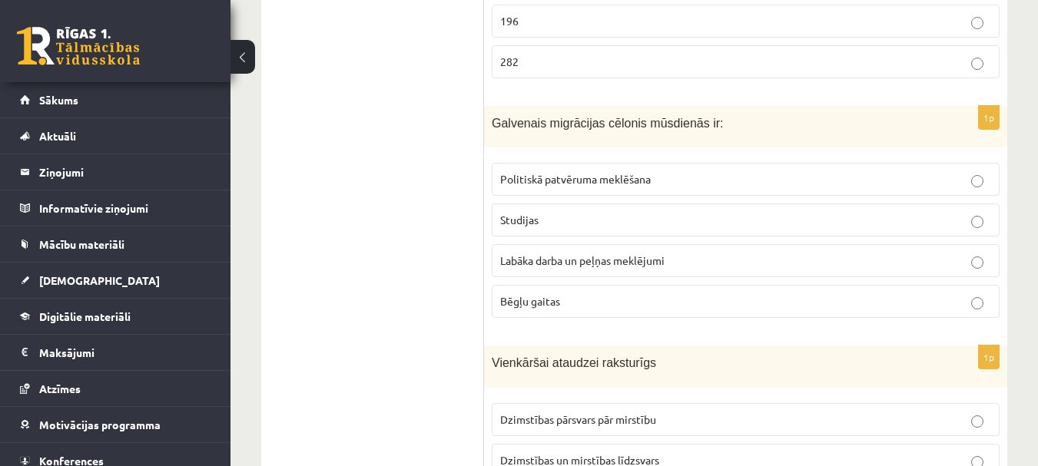
click at [528, 244] on label "Labāka darba un peļņas meklējumi" at bounding box center [746, 260] width 508 height 33
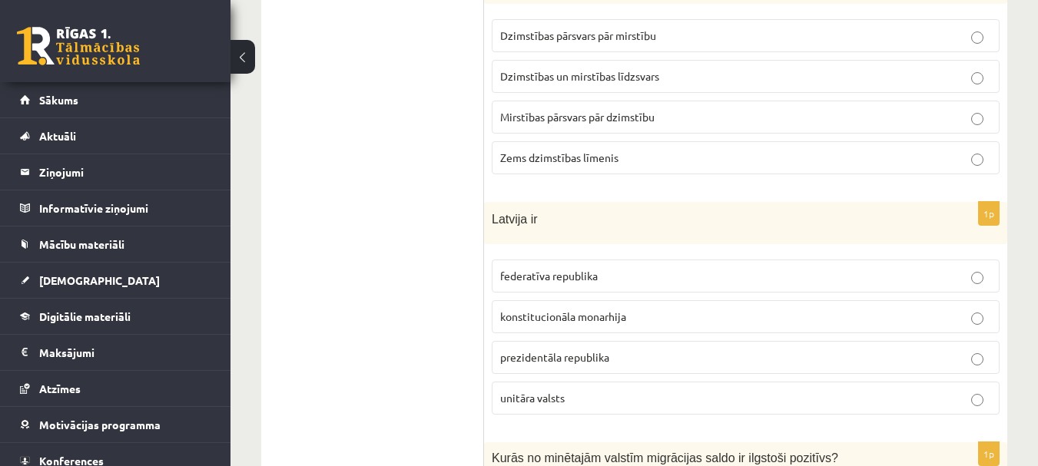
scroll to position [4799, 0]
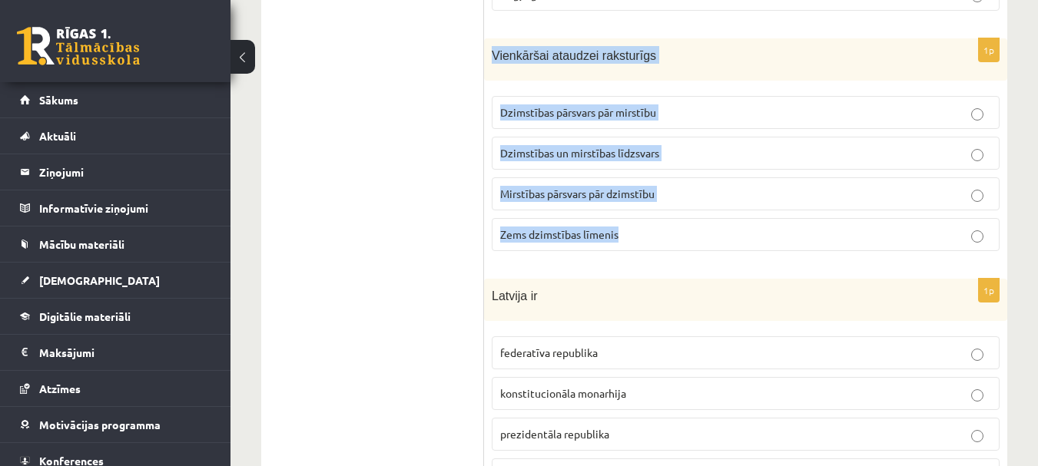
drag, startPoint x: 492, startPoint y: 40, endPoint x: 637, endPoint y: 217, distance: 228.6
click at [637, 217] on div "1p Vienkāršai ataudzei raksturīgs Dzimstības pārsvars pār mirstību Dzimstības u…" at bounding box center [745, 150] width 523 height 225
click at [538, 105] on span "Dzimstības pārsvars pār mirstību" at bounding box center [578, 112] width 156 height 14
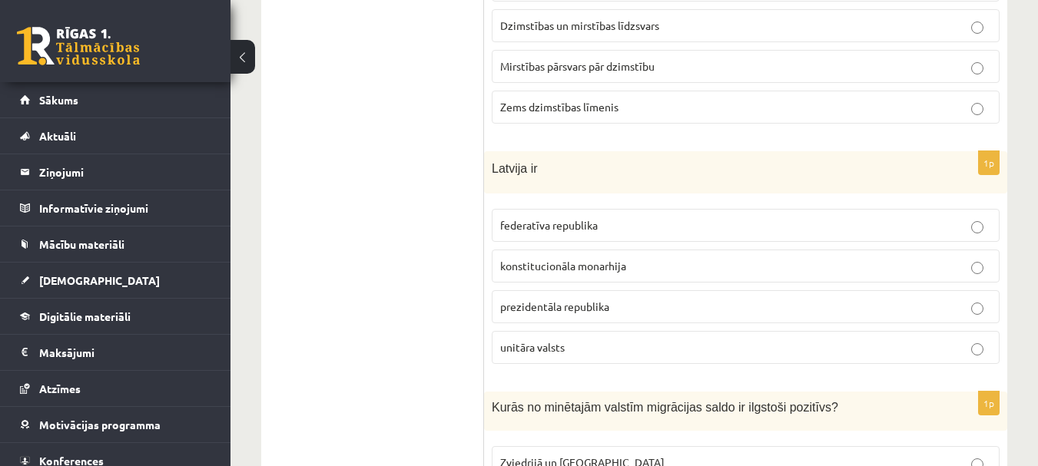
scroll to position [4953, 0]
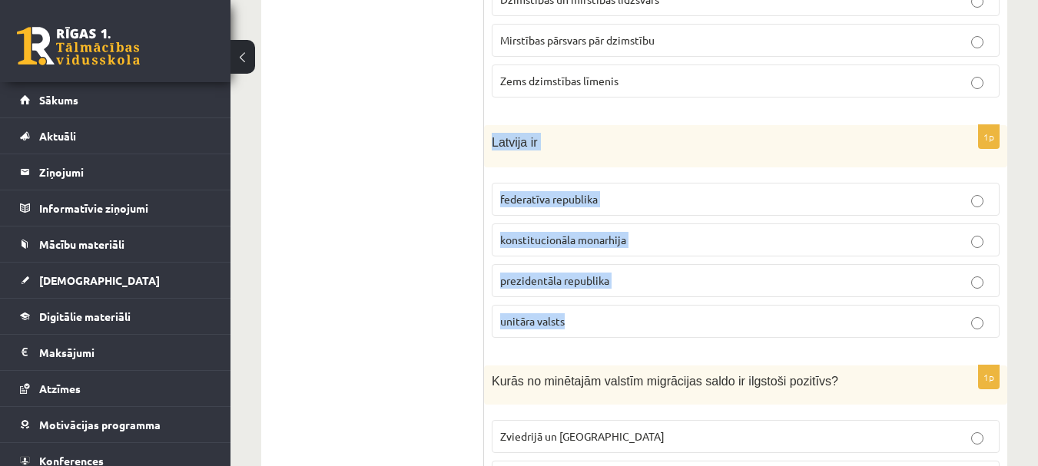
drag, startPoint x: 488, startPoint y: 118, endPoint x: 551, endPoint y: 211, distance: 112.3
click at [581, 296] on div "1p Latvija ir federatīva republika konstitucionāla monarhija prezidentāla repub…" at bounding box center [745, 237] width 523 height 225
click at [509, 313] on p "unitāra valsts" at bounding box center [745, 321] width 491 height 16
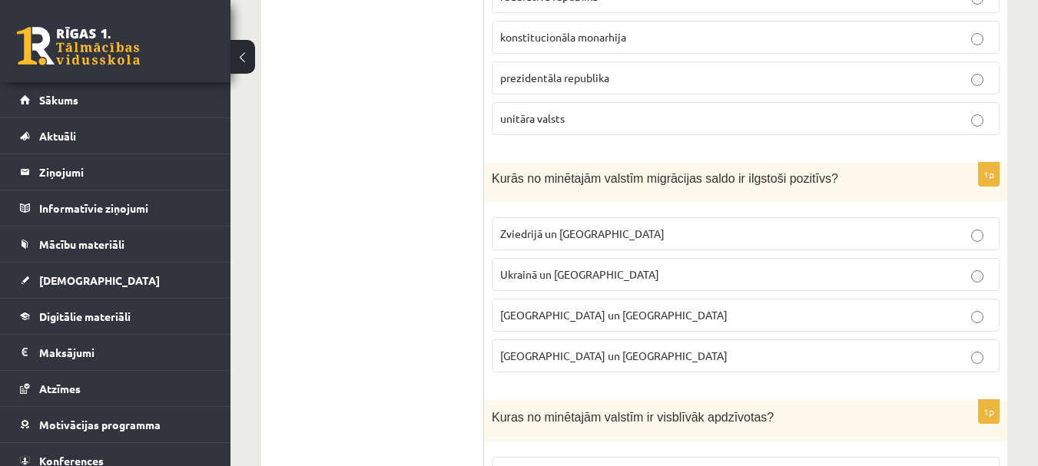
scroll to position [5183, 0]
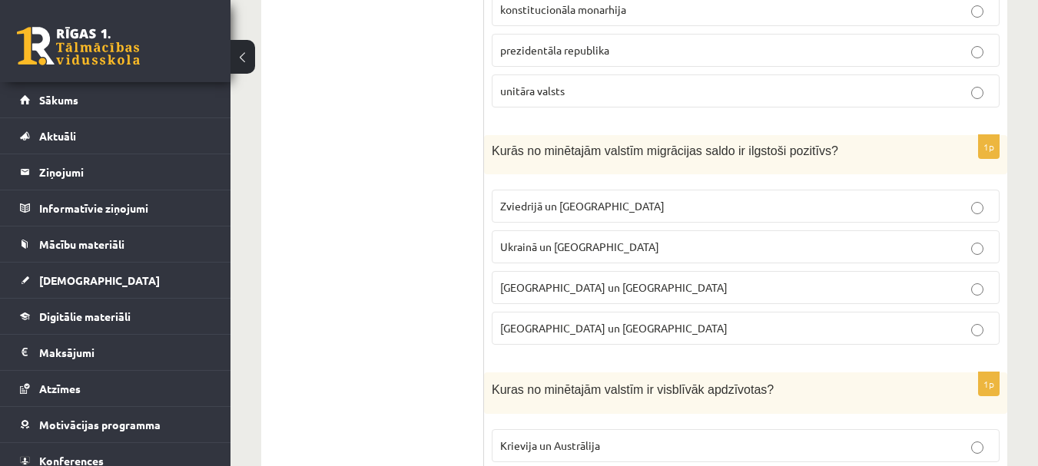
click at [505, 240] on span "Ukrainā un Lietuvā" at bounding box center [579, 247] width 159 height 14
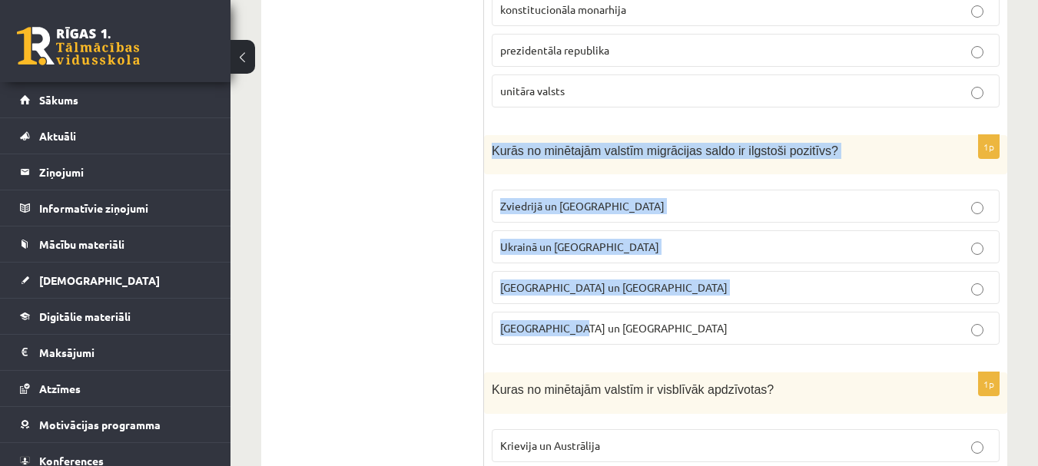
drag, startPoint x: 488, startPoint y: 132, endPoint x: 589, endPoint y: 300, distance: 195.3
click at [589, 299] on div "1p Kurās no minētajām valstīm migrācijas saldo ir ilgstoši pozitīvs? Zviedrijā …" at bounding box center [745, 246] width 523 height 222
click at [577, 190] on label "Zviedrijā un ASV" at bounding box center [746, 206] width 508 height 33
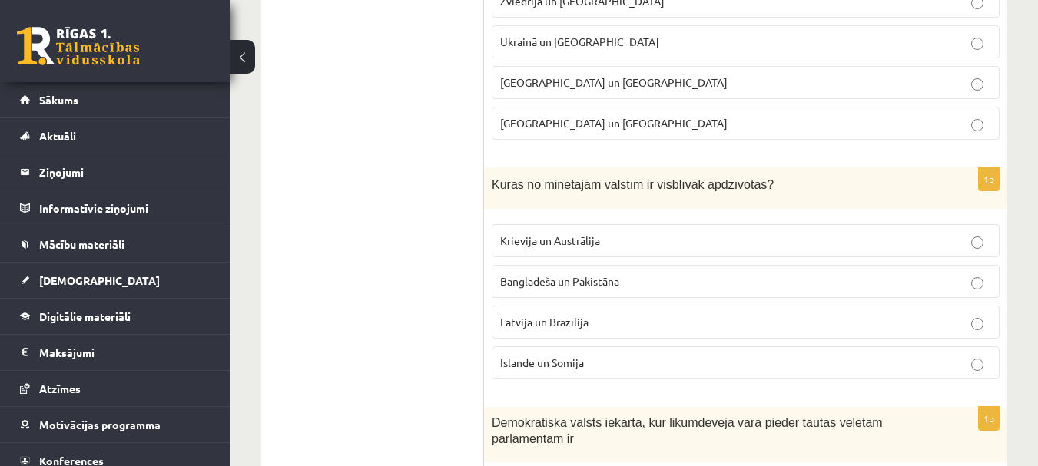
scroll to position [5414, 0]
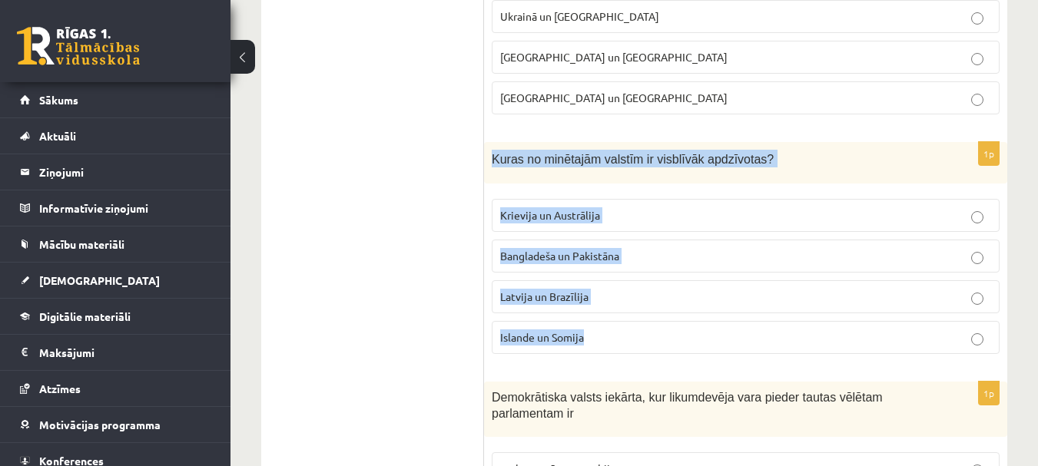
drag, startPoint x: 505, startPoint y: 147, endPoint x: 609, endPoint y: 262, distance: 155.0
click at [634, 311] on div "1p Kuras no minētajām valstīm ir visblīvāk apdzīvotas? Krievija un Austrālija B…" at bounding box center [745, 254] width 523 height 225
click at [635, 248] on p "Bangladeša un Pakistāna" at bounding box center [745, 256] width 491 height 16
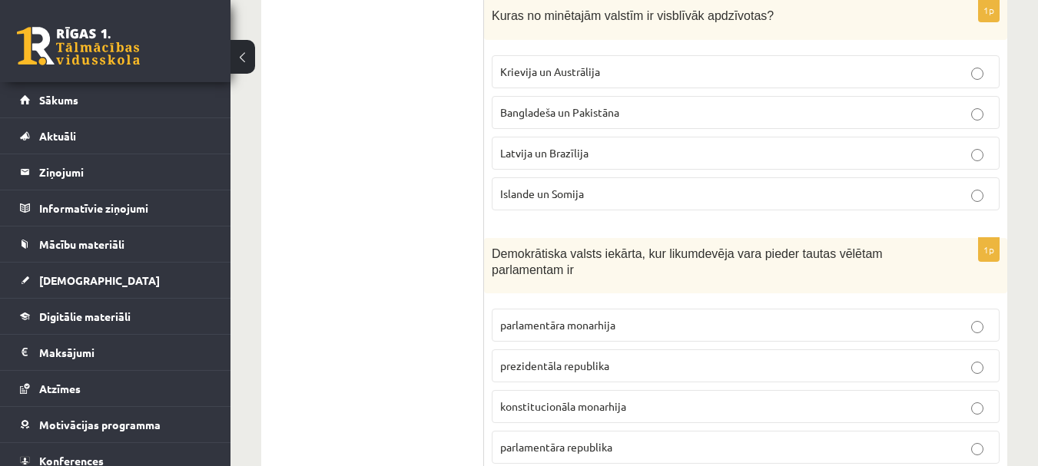
scroll to position [5644, 0]
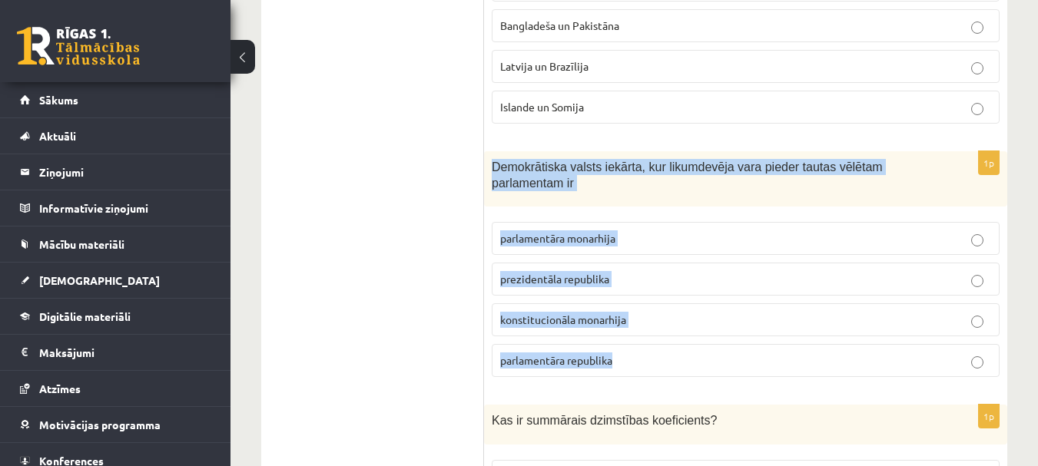
drag, startPoint x: 487, startPoint y: 142, endPoint x: 653, endPoint y: 336, distance: 255.5
click at [653, 336] on div "1p Demokrātiska valsts iekārta, kur likumdevēja vara pieder tautas vēlētam parl…" at bounding box center [745, 270] width 523 height 238
drag, startPoint x: 589, startPoint y: 151, endPoint x: 523, endPoint y: 152, distance: 66.1
click at [523, 161] on span "Demokrātiska valsts iekārta, kur likumdevēja vara pieder tautas vēlētam parlame…" at bounding box center [687, 175] width 391 height 29
drag, startPoint x: 490, startPoint y: 148, endPoint x: 622, endPoint y: 326, distance: 221.2
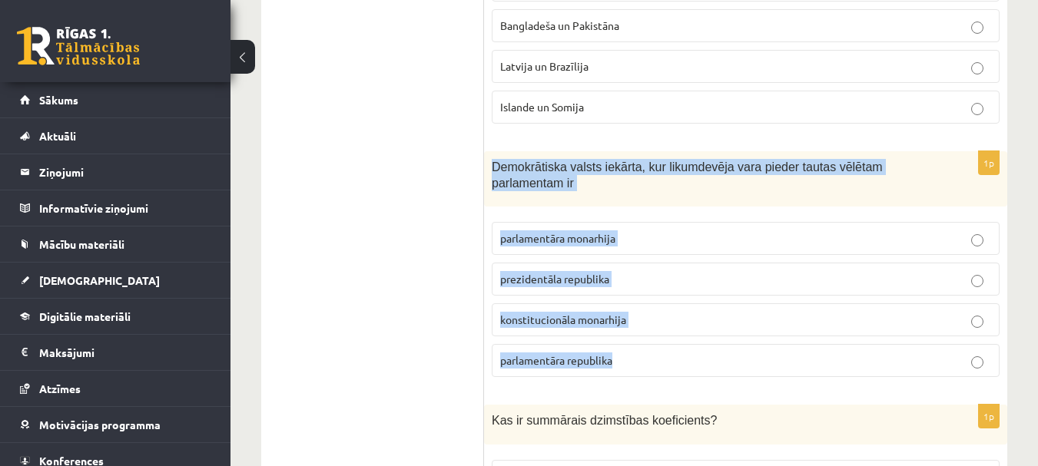
click at [649, 352] on div "1p Demokrātiska valsts iekārta, kur likumdevēja vara pieder tautas vēlētam parl…" at bounding box center [745, 270] width 523 height 238
click at [532, 353] on span "parlamentāra republika" at bounding box center [556, 360] width 112 height 14
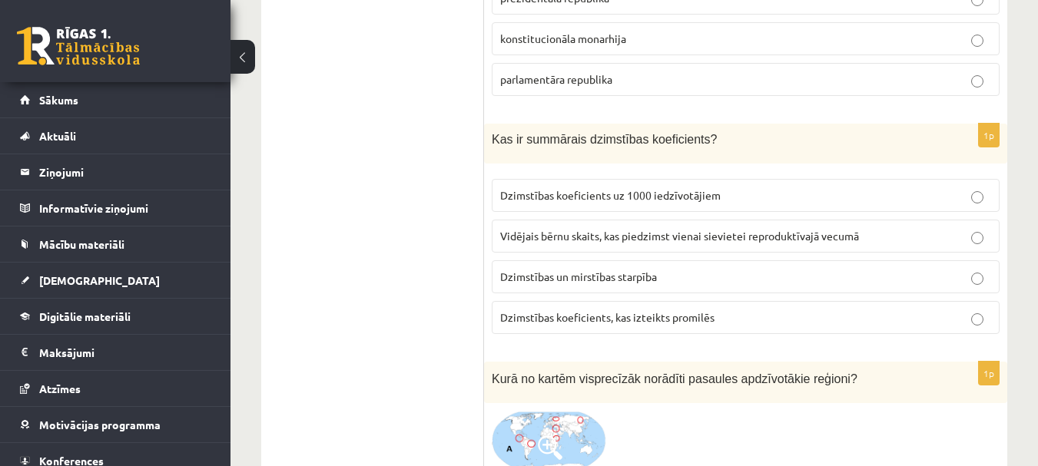
scroll to position [5951, 0]
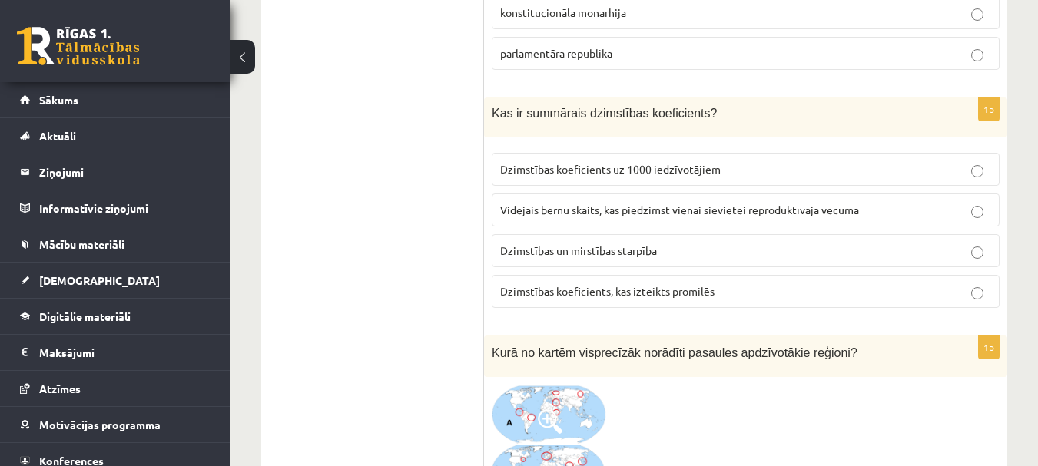
click at [601, 202] on p "Vidējais bērnu skaits, kas piedzimst vienai sievietei reproduktīvajā vecumā" at bounding box center [745, 210] width 491 height 16
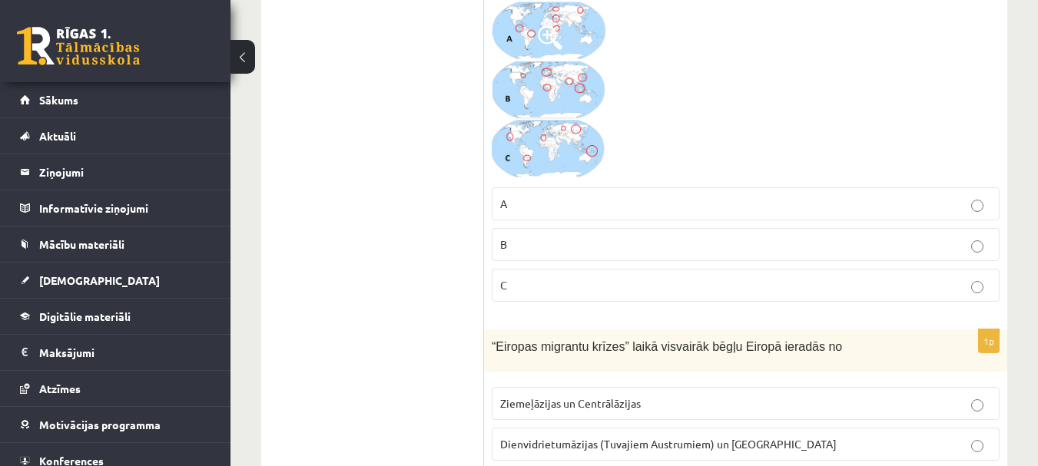
scroll to position [6258, 0]
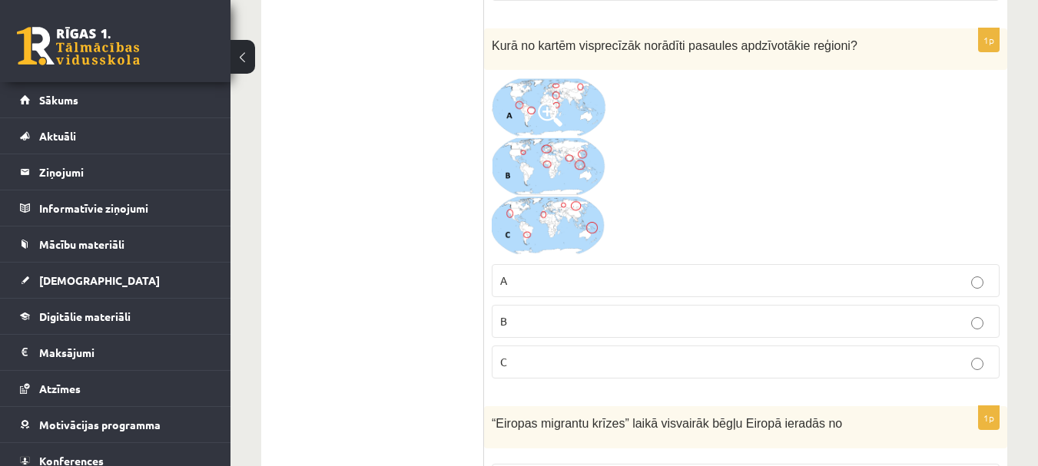
click at [548, 313] on p "B" at bounding box center [745, 321] width 491 height 16
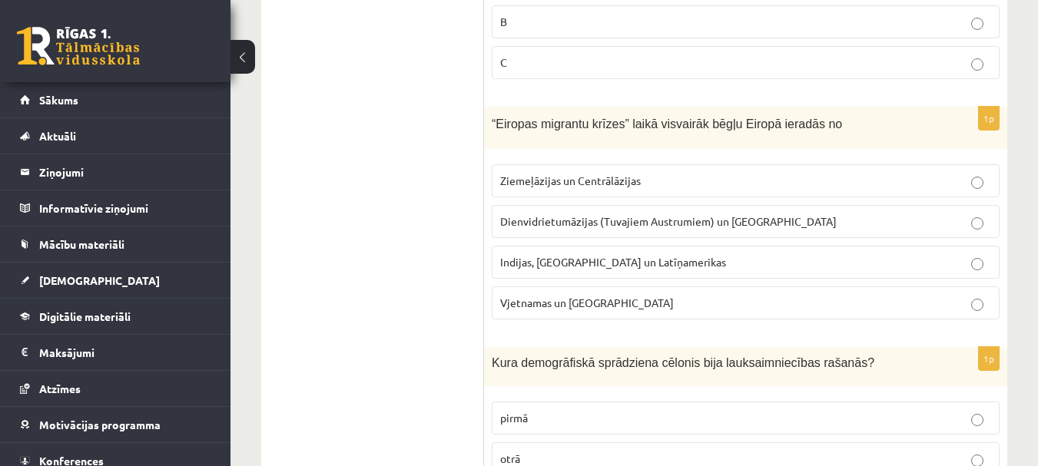
scroll to position [6566, 0]
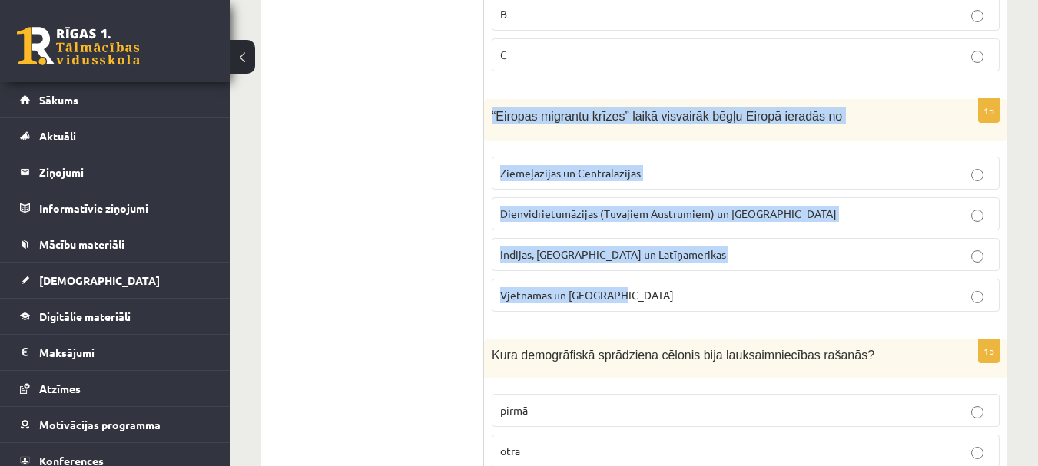
drag, startPoint x: 492, startPoint y: 94, endPoint x: 626, endPoint y: 276, distance: 226.3
click at [626, 276] on div "1p “Eiropas migrantu krīzes” laikā visvairāk bēgļu Eiropā ieradās no Ziemeļāzij…" at bounding box center [745, 211] width 523 height 225
click at [516, 207] on span "Dienvidrietumāzijas (Tuvajiem Austrumiem) un Āfrikas" at bounding box center [668, 214] width 336 height 14
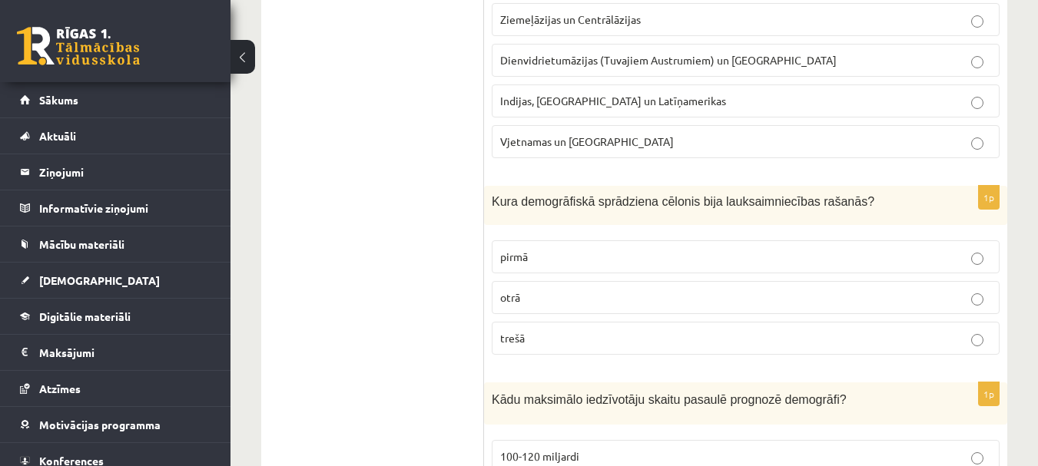
scroll to position [6796, 0]
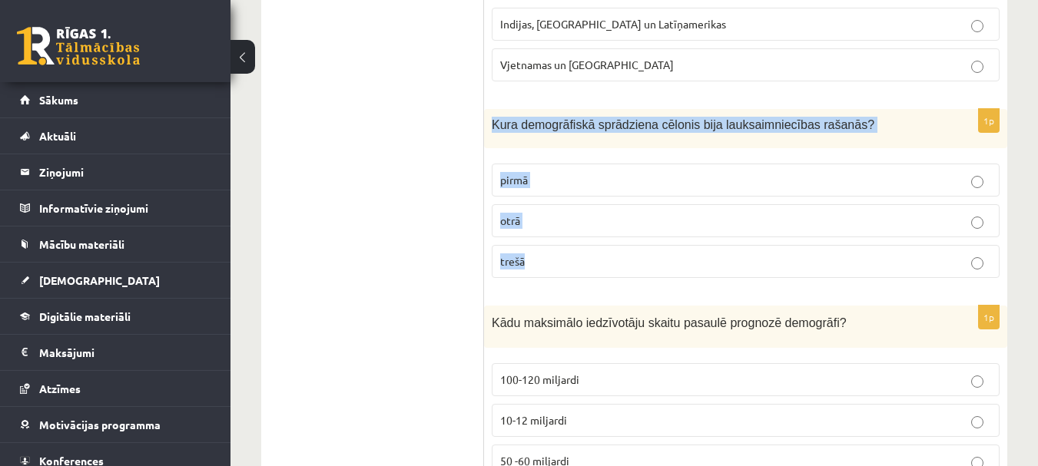
drag, startPoint x: 488, startPoint y: 100, endPoint x: 563, endPoint y: 250, distance: 167.6
click at [563, 250] on div "1p Kura demogrāfiskā sprādziena cēlonis bija lauksaimniecības rašanās? pirmā ot…" at bounding box center [745, 199] width 523 height 181
click at [517, 173] on span "pirmā" at bounding box center [514, 180] width 28 height 14
click at [508, 173] on label "pirmā" at bounding box center [746, 180] width 508 height 33
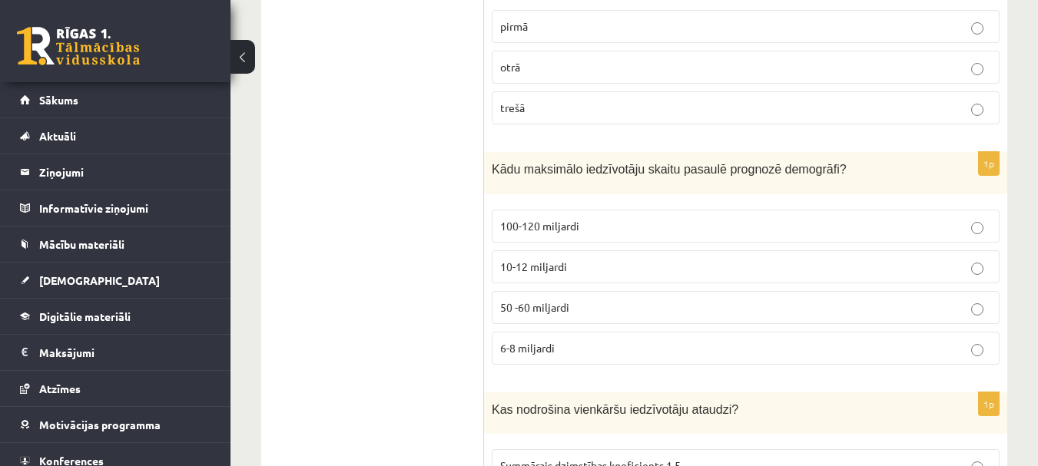
scroll to position [7026, 0]
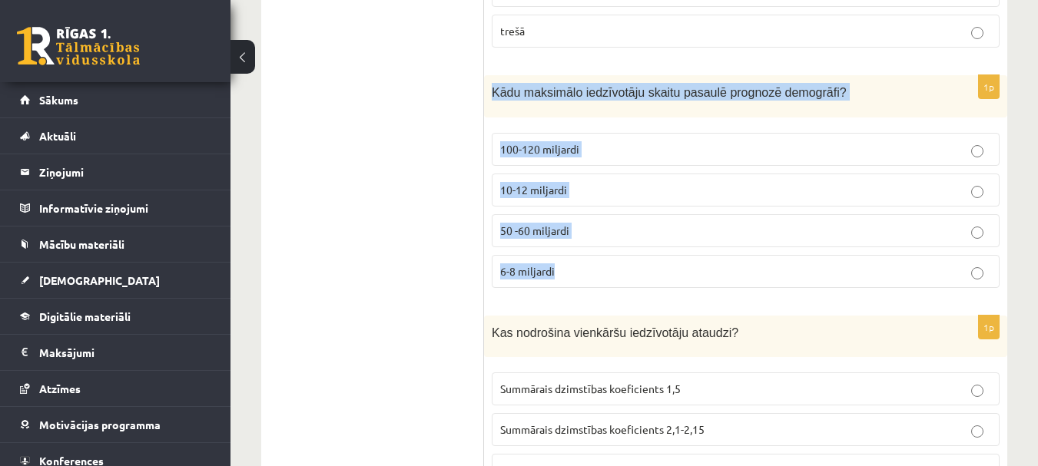
drag, startPoint x: 495, startPoint y: 73, endPoint x: 583, endPoint y: 248, distance: 196.1
click at [583, 248] on div "1p Kādu maksimālo iedzīvotāju skaitu pasaulē prognozē demogrāfi? 100-120 miljar…" at bounding box center [745, 187] width 523 height 225
click at [570, 182] on p "10-12 miljardi" at bounding box center [745, 190] width 491 height 16
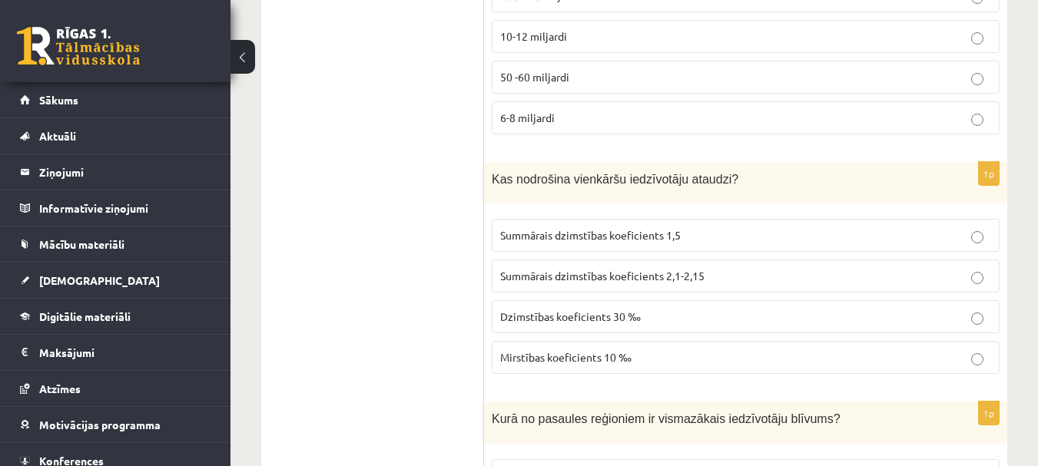
scroll to position [7257, 0]
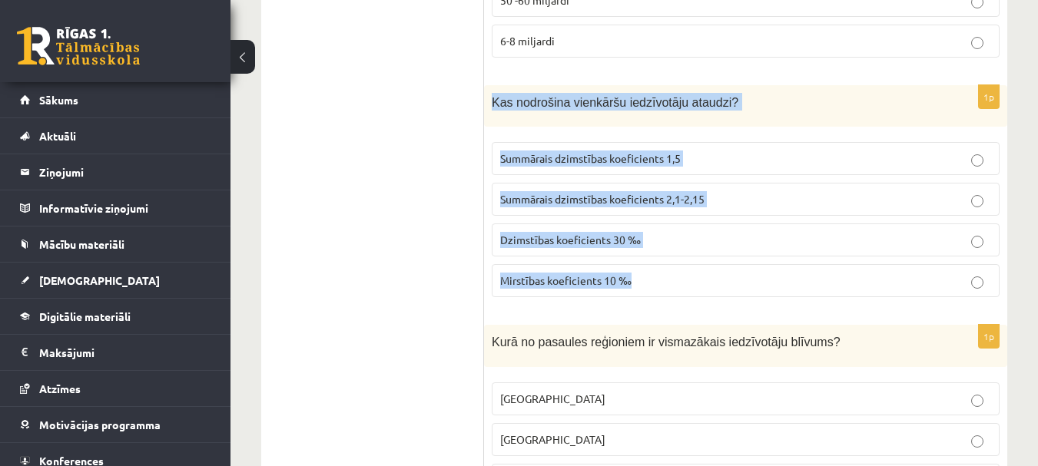
drag, startPoint x: 489, startPoint y: 80, endPoint x: 667, endPoint y: 269, distance: 259.2
click at [667, 269] on div "1p Kas nodrošina vienkāršu iedzīvotāju ataudzi? Summārais dzimstības koeficient…" at bounding box center [745, 197] width 523 height 225
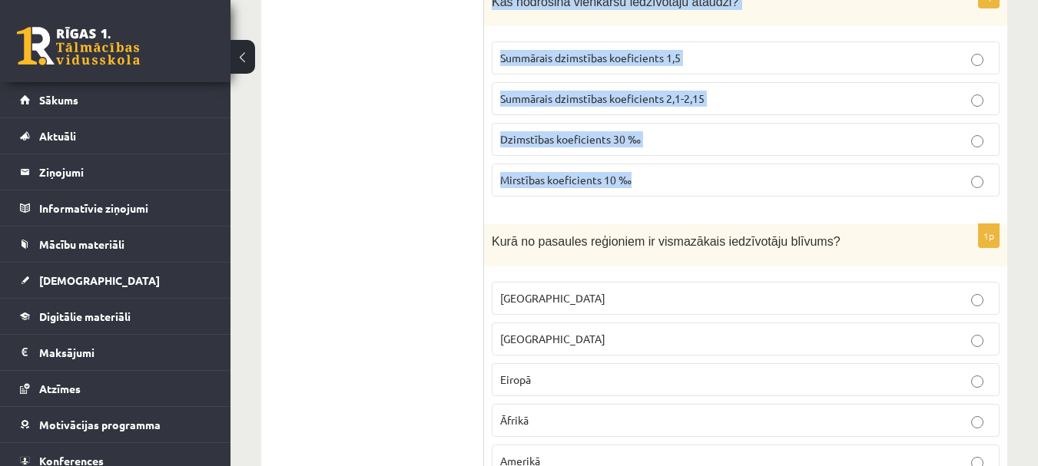
scroll to position [7334, 0]
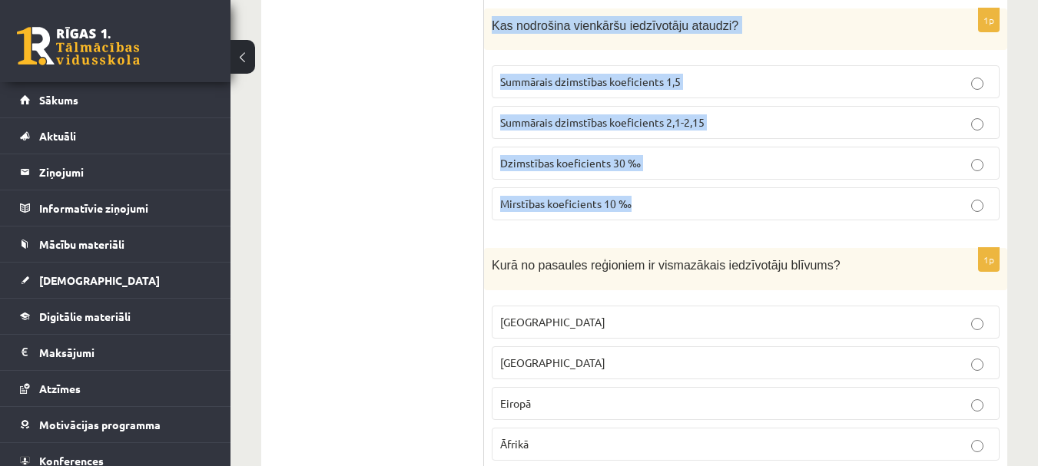
click at [545, 115] on span "Summārais dzimstības koeficients 2,1-2,15" at bounding box center [602, 122] width 204 height 14
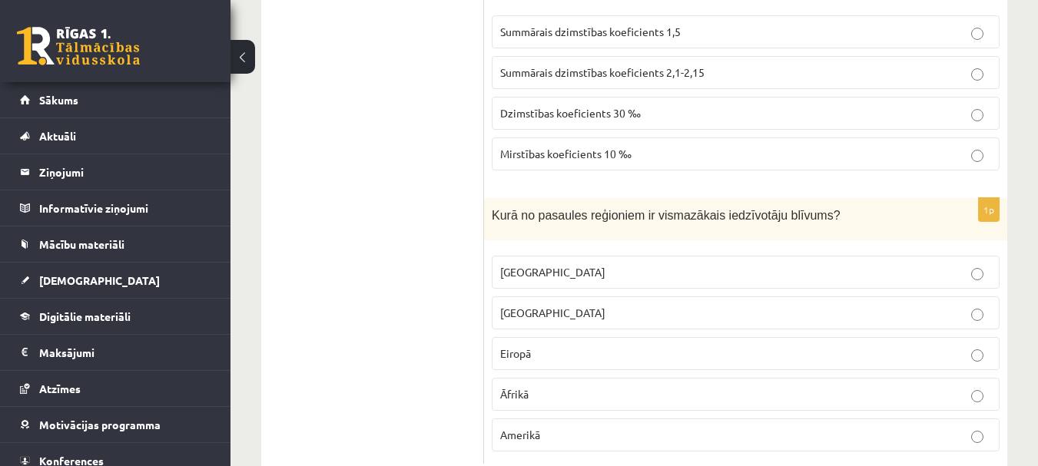
scroll to position [7410, 0]
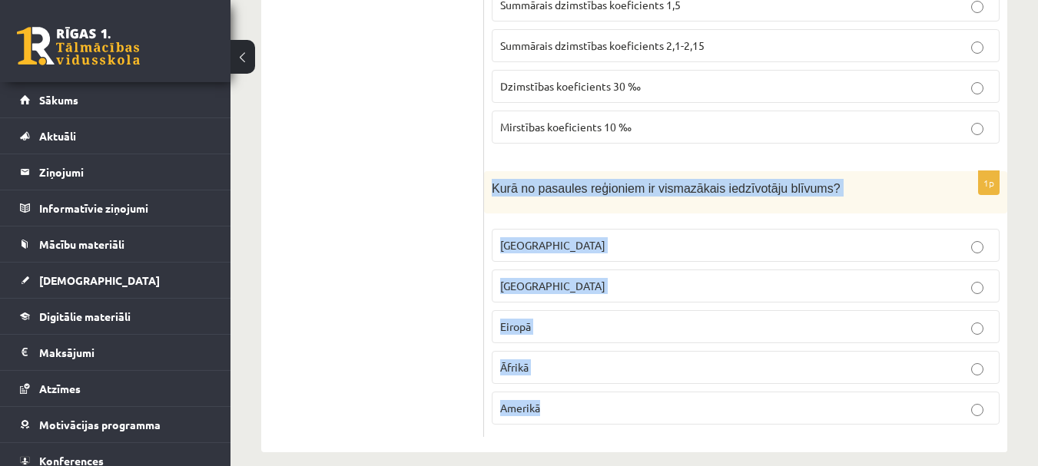
drag, startPoint x: 488, startPoint y: 175, endPoint x: 591, endPoint y: 378, distance: 227.4
click at [591, 378] on div "1p Kurā no pasaules reģioniem ir vismazākais iedzīvotāju blīvums? Austrālijā Āz…" at bounding box center [745, 304] width 523 height 266
click at [524, 221] on fieldset "Austrālijā Āzijā Eiropā Āfrikā Amerikā" at bounding box center [746, 325] width 508 height 208
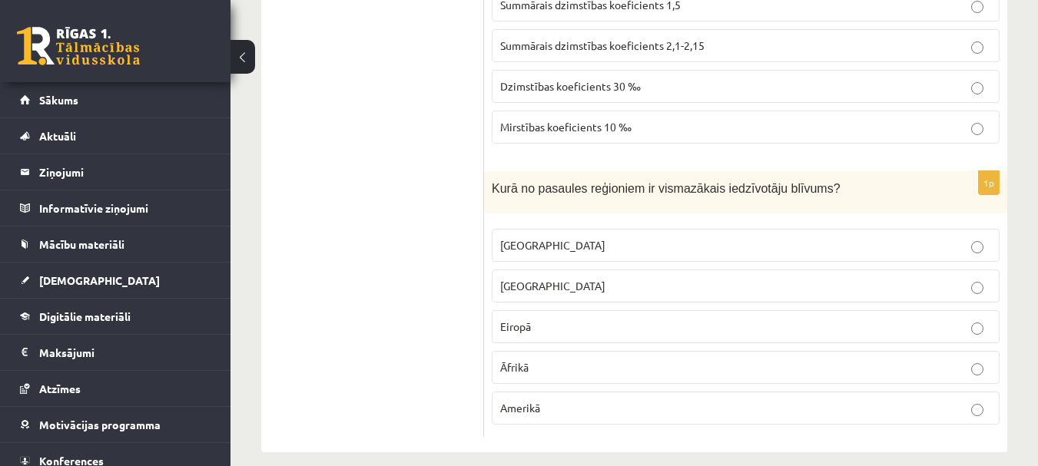
click at [531, 238] on span "Austrālijā" at bounding box center [552, 245] width 105 height 14
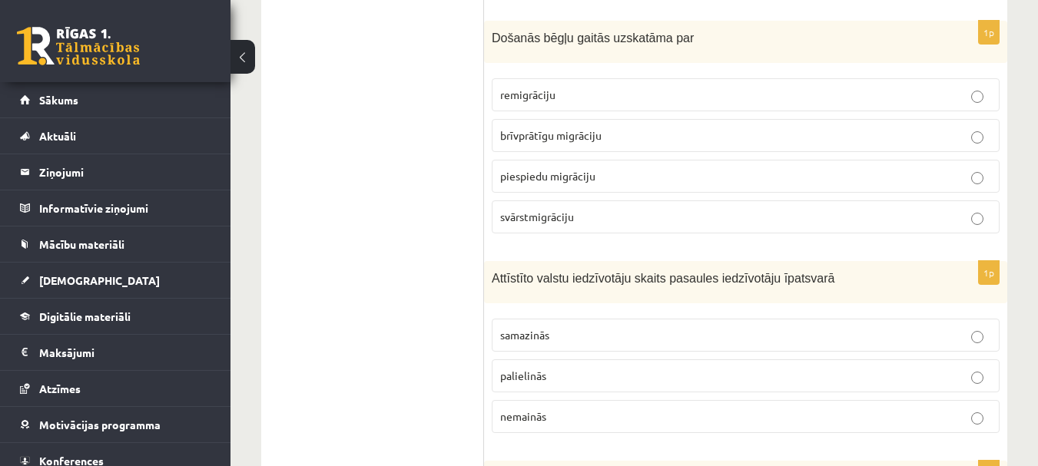
scroll to position [0, 0]
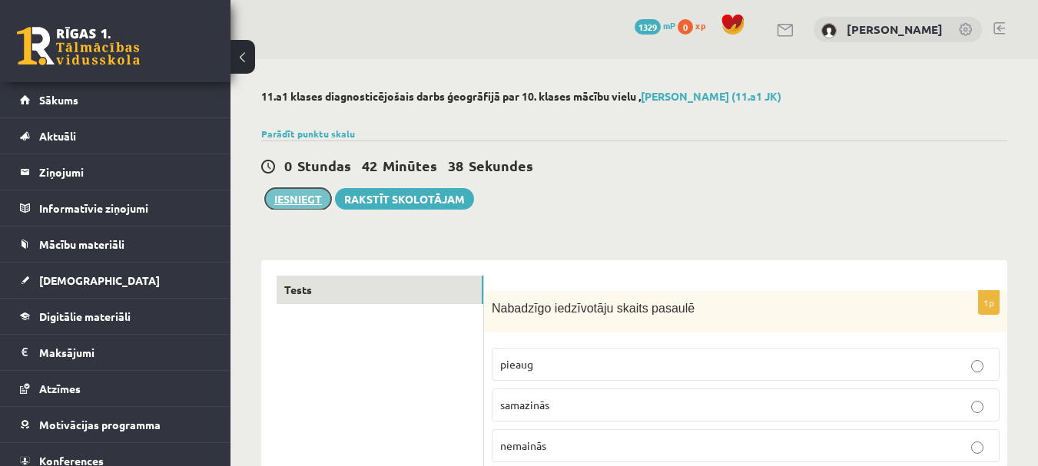
click at [317, 195] on button "Iesniegt" at bounding box center [298, 199] width 66 height 22
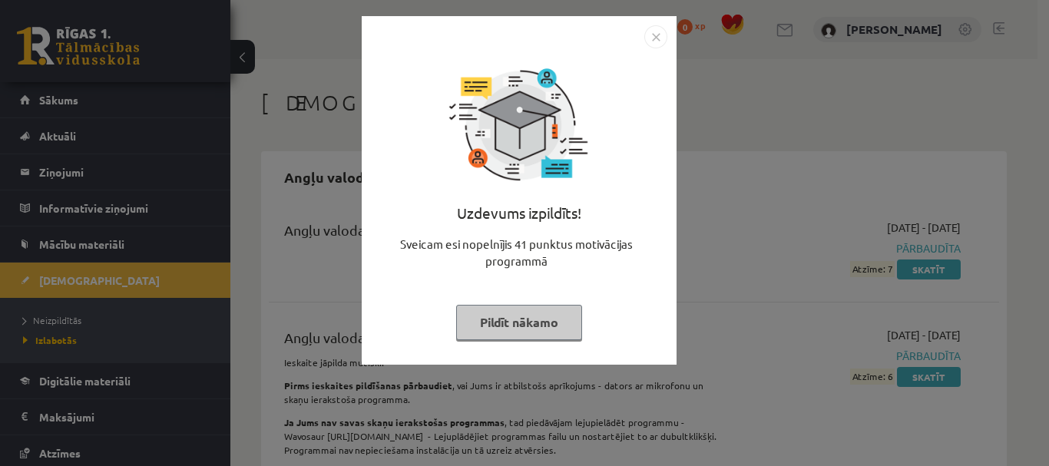
click at [654, 32] on img "Close" at bounding box center [655, 36] width 23 height 23
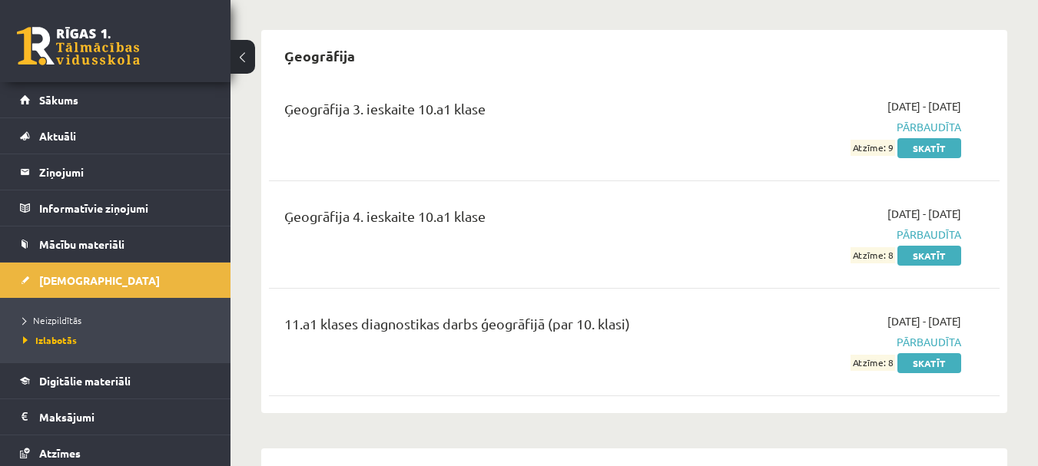
scroll to position [1613, 0]
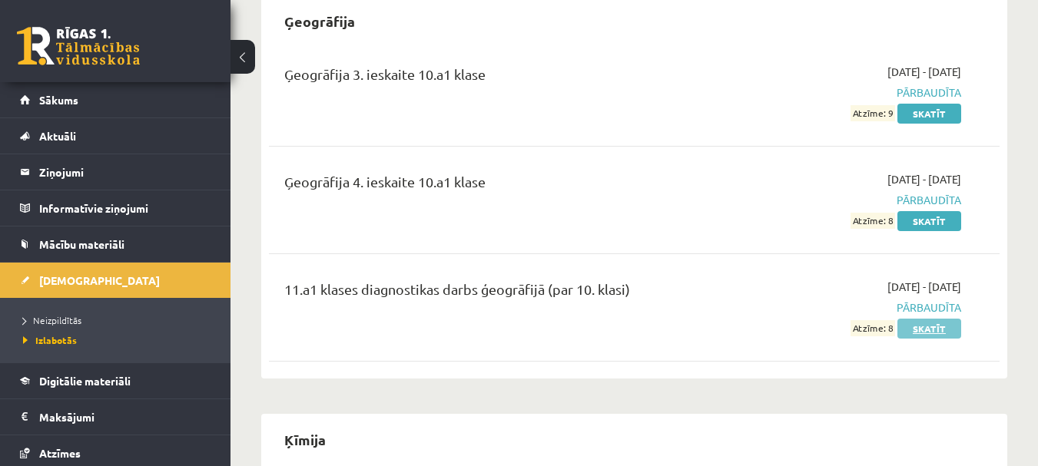
click at [929, 319] on link "Skatīt" at bounding box center [929, 329] width 64 height 20
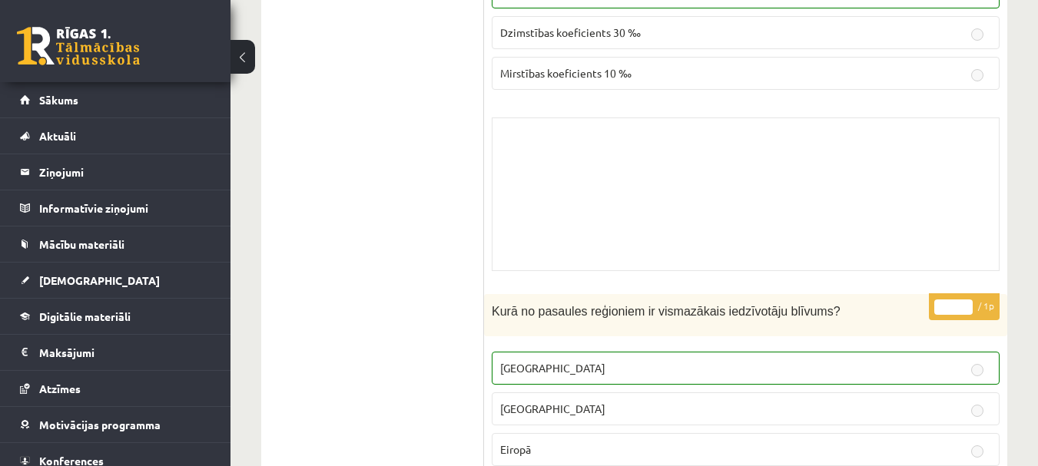
scroll to position [12372, 0]
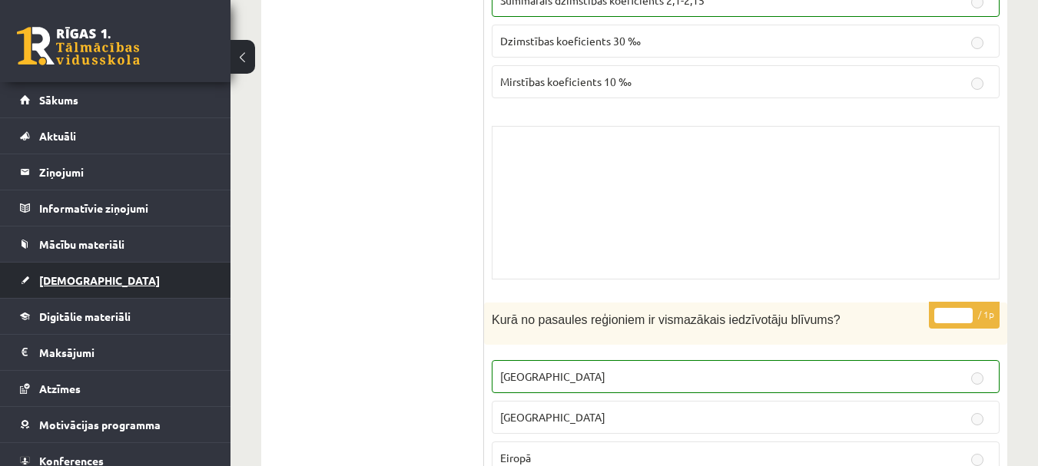
click at [67, 273] on link "[DEMOGRAPHIC_DATA]" at bounding box center [115, 280] width 191 height 35
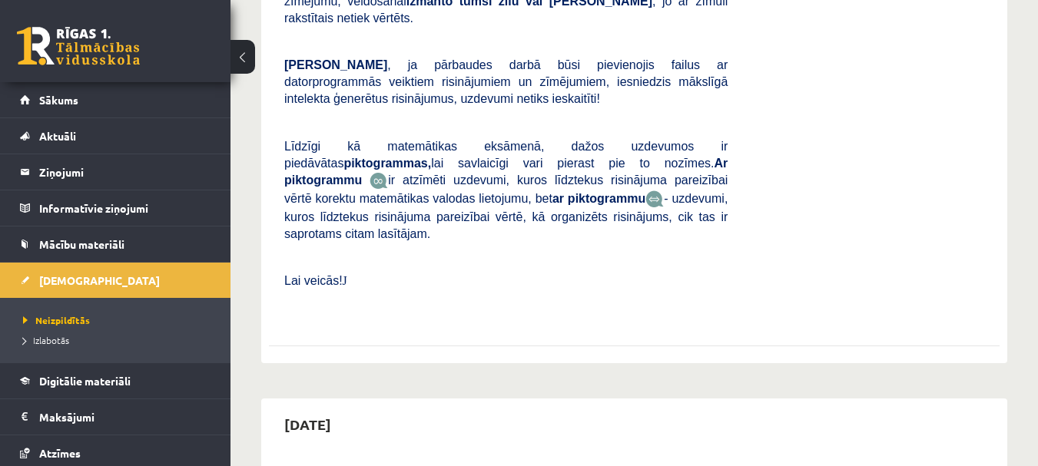
scroll to position [10452, 0]
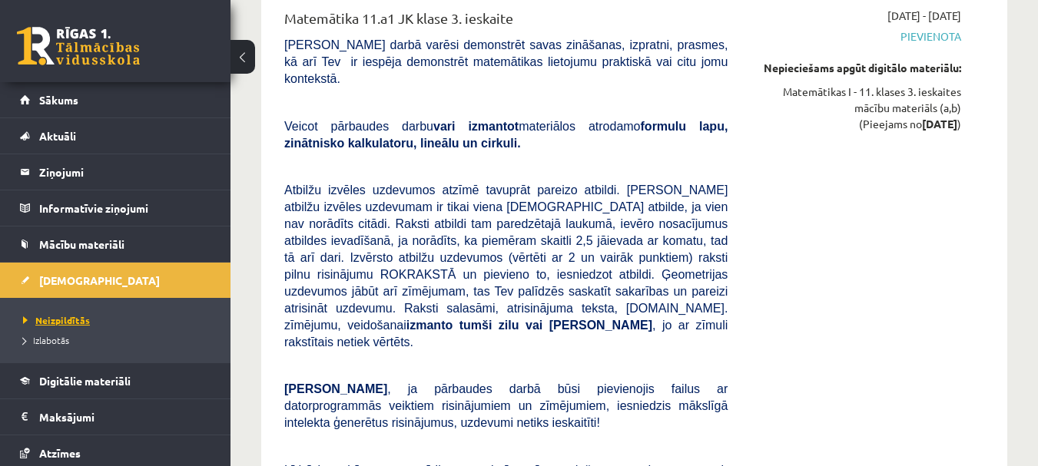
click at [68, 317] on span "Neizpildītās" at bounding box center [56, 320] width 67 height 12
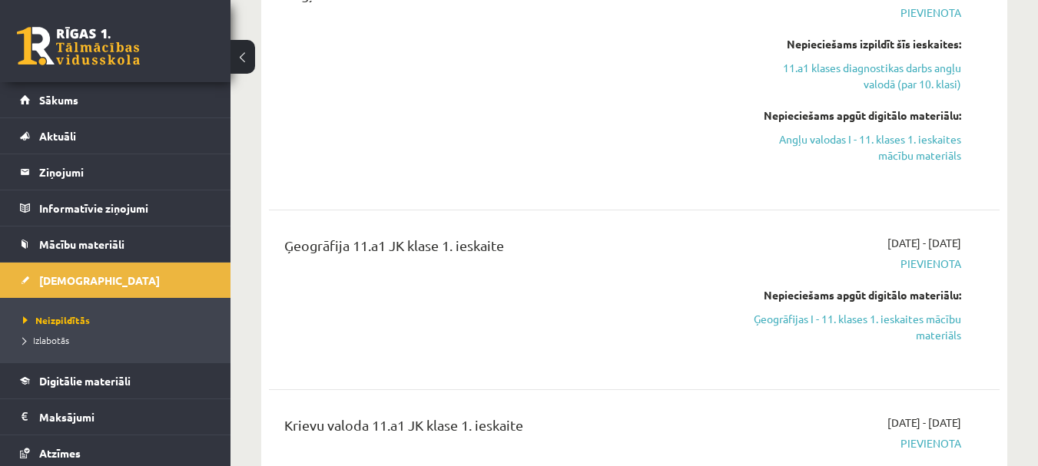
scroll to position [461, 0]
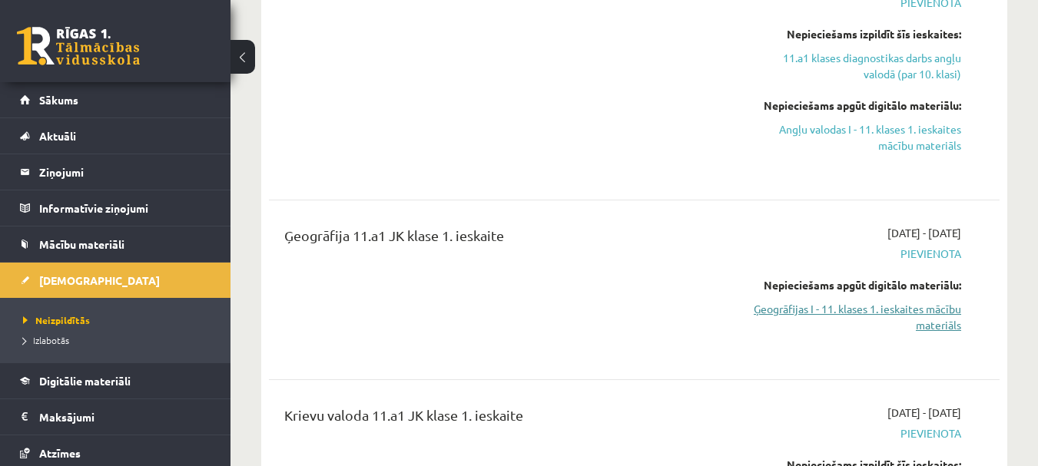
click at [760, 316] on link "Ģeogrāfijas I - 11. klases 1. ieskaites mācību materiāls" at bounding box center [855, 317] width 210 height 32
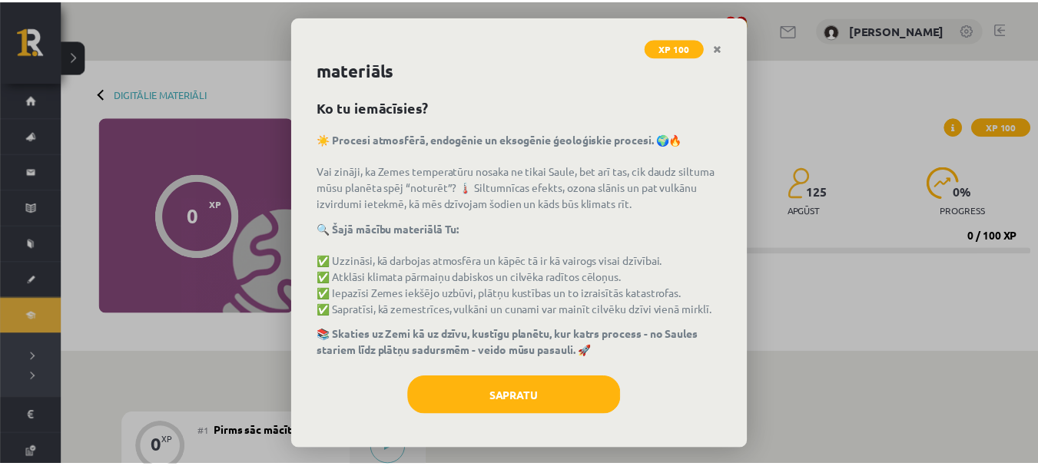
scroll to position [47, 0]
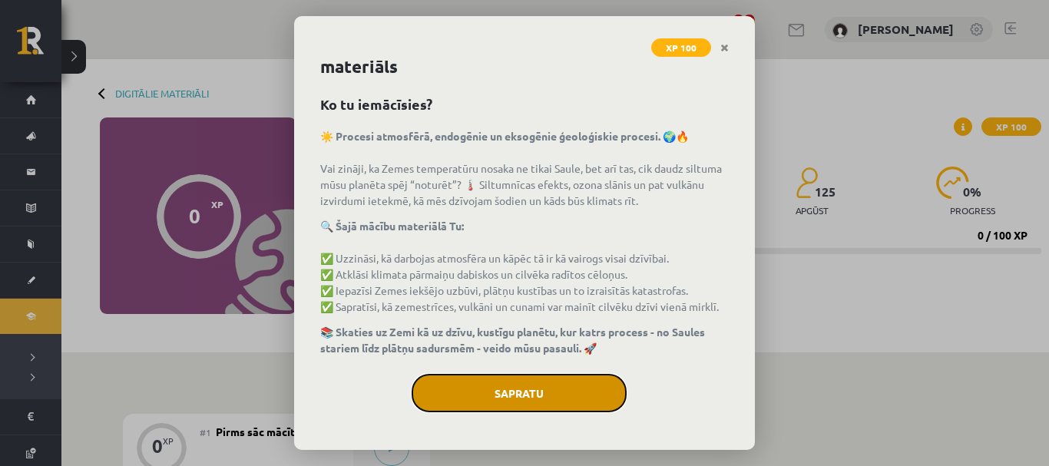
click at [596, 385] on button "Sapratu" at bounding box center [519, 393] width 215 height 38
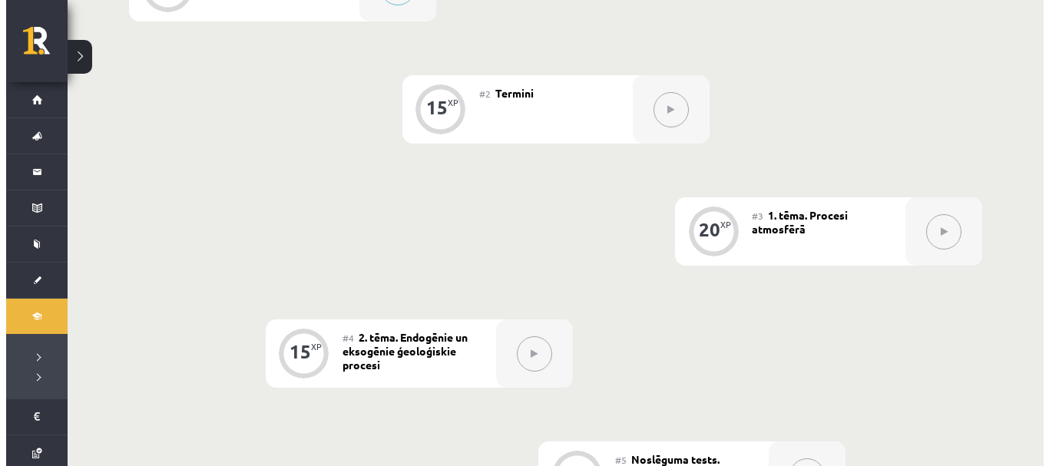
scroll to position [307, 0]
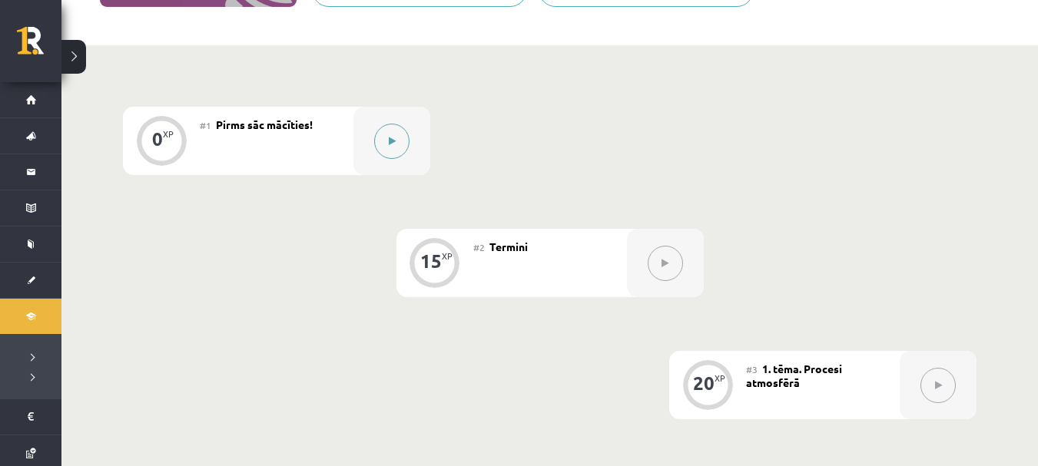
click at [402, 151] on button at bounding box center [391, 141] width 35 height 35
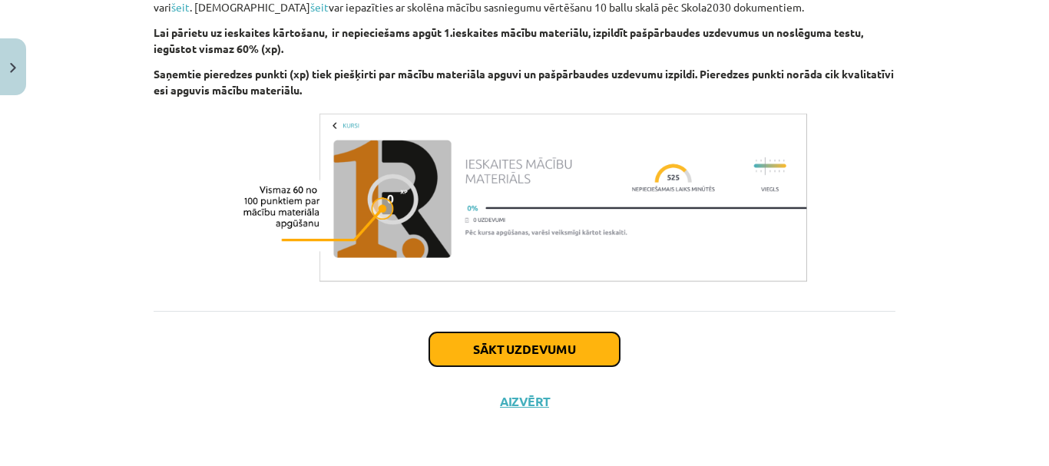
click at [513, 343] on button "Sākt uzdevumu" at bounding box center [524, 350] width 190 height 34
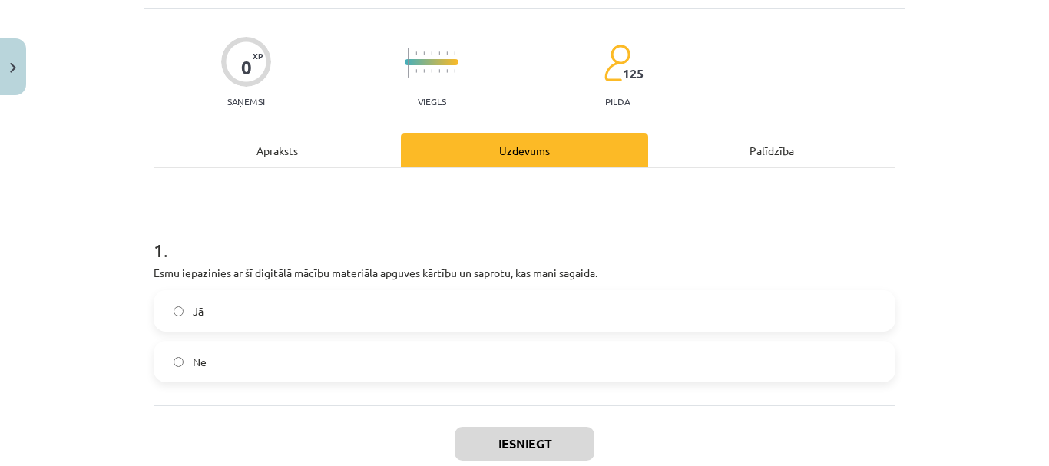
scroll to position [115, 0]
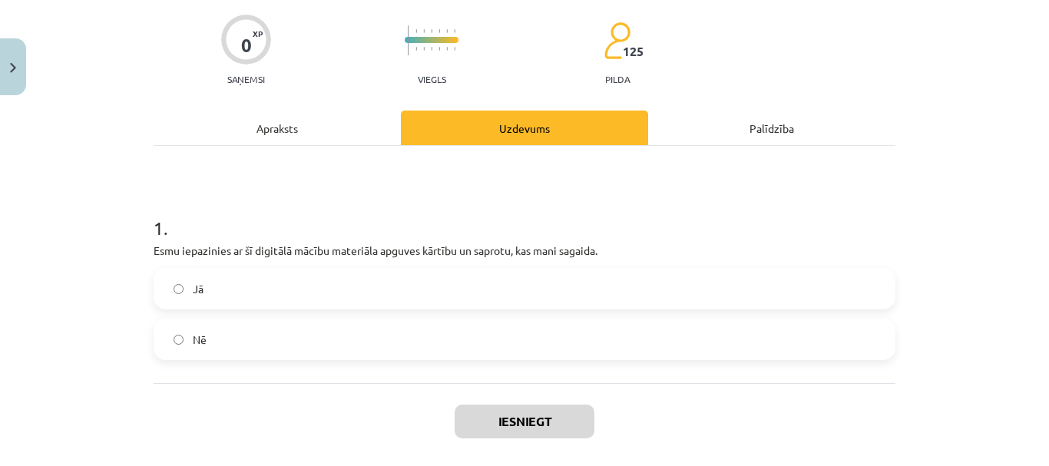
click at [452, 279] on label "Jā" at bounding box center [524, 289] width 739 height 38
click at [499, 417] on button "Iesniegt" at bounding box center [525, 422] width 140 height 34
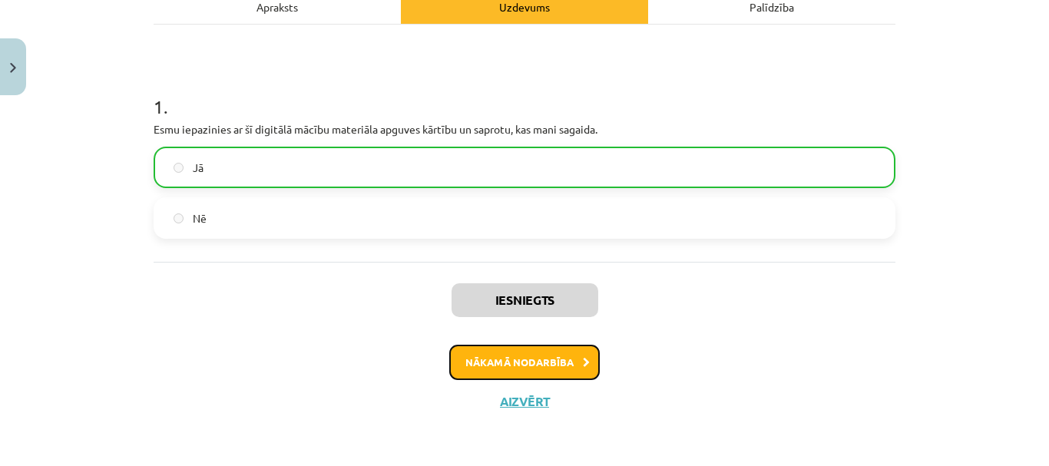
click at [511, 366] on button "Nākamā nodarbība" at bounding box center [524, 362] width 151 height 35
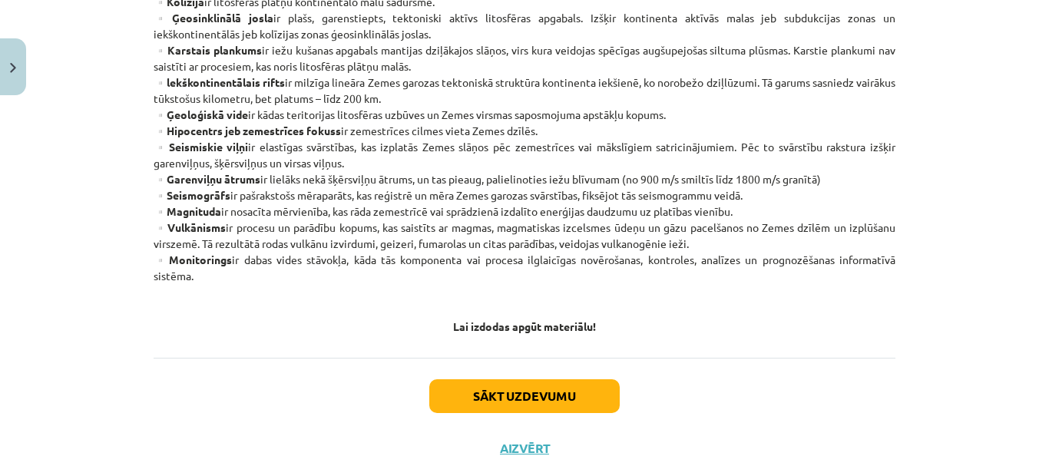
scroll to position [975, 0]
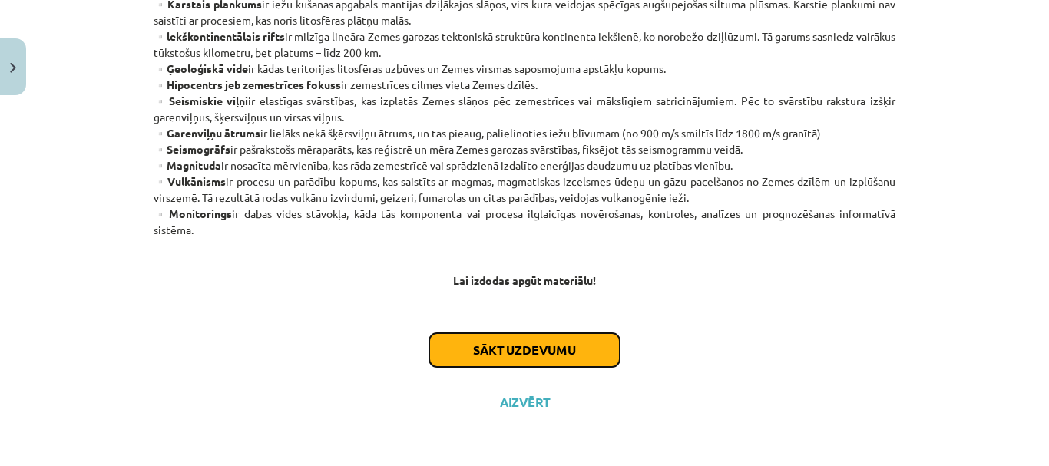
click at [515, 356] on button "Sākt uzdevumu" at bounding box center [524, 350] width 190 height 34
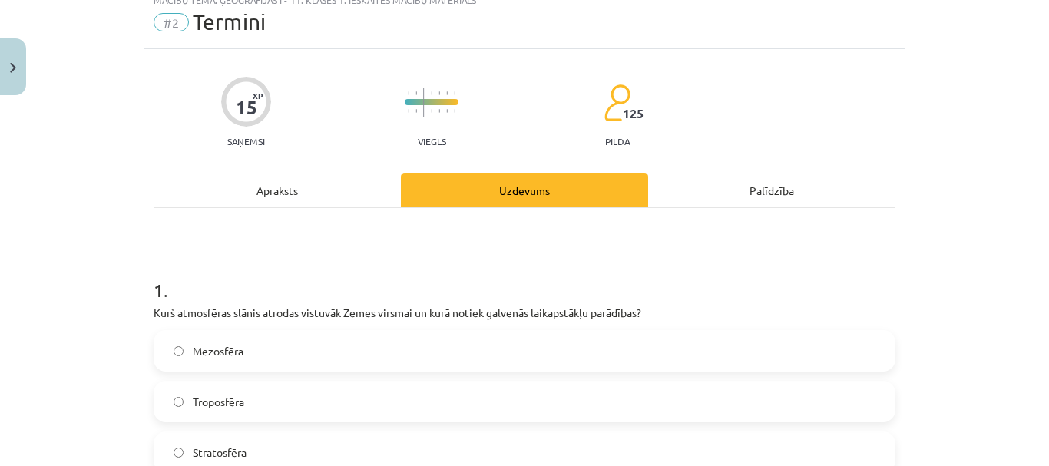
scroll to position [38, 0]
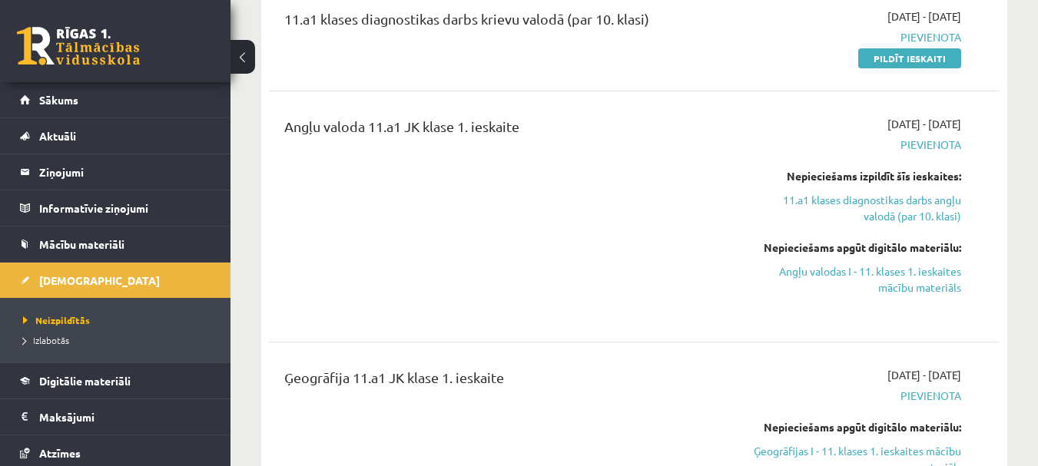
scroll to position [307, 0]
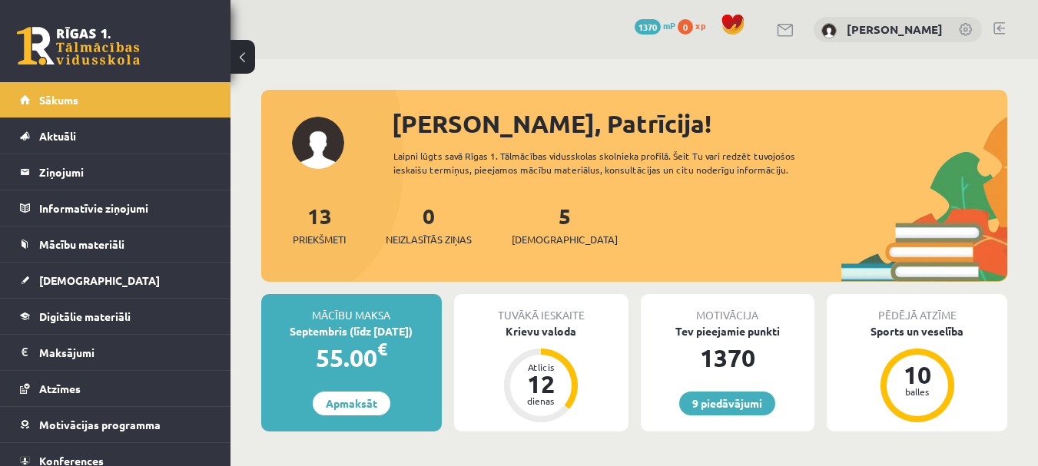
click at [296, 50] on div "9 Dāvanas 1370 mP 0 xp [PERSON_NAME]" at bounding box center [633, 29] width 807 height 59
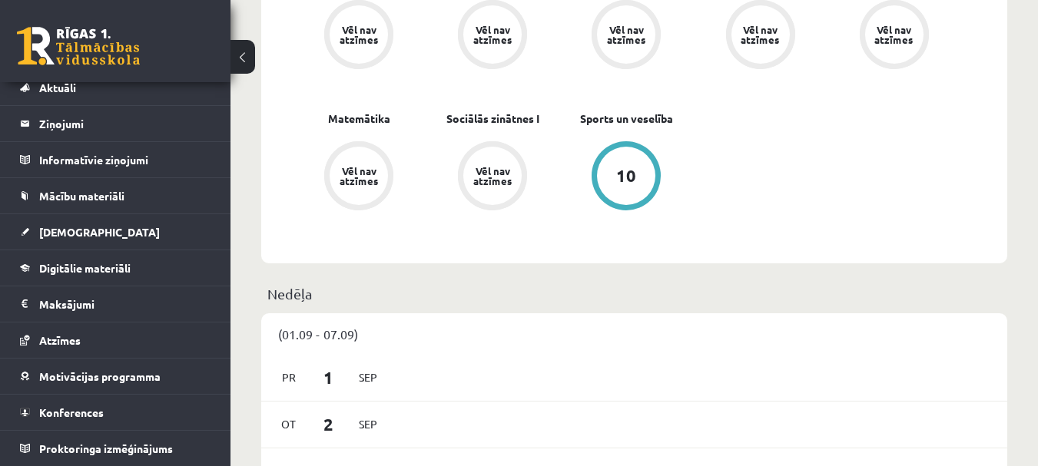
scroll to position [768, 0]
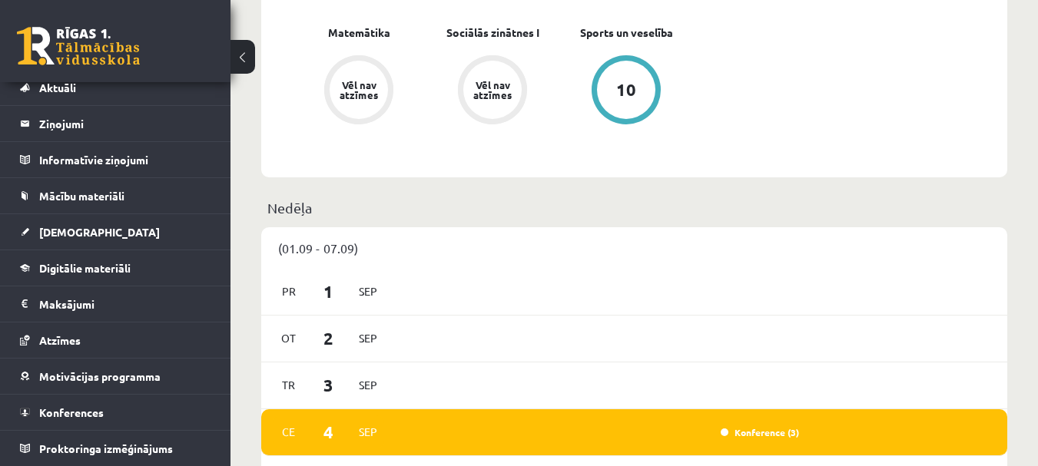
click at [900, 206] on p "Nedēļa" at bounding box center [633, 207] width 733 height 21
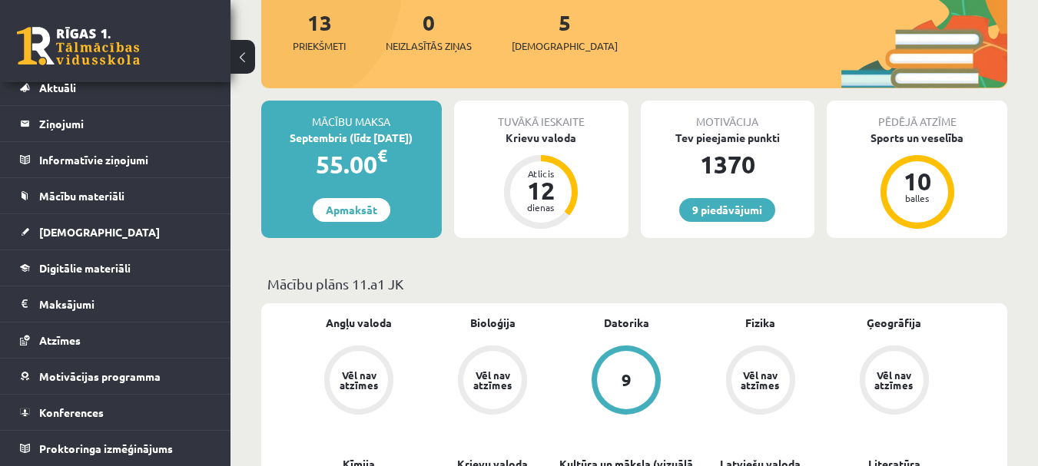
scroll to position [230, 0]
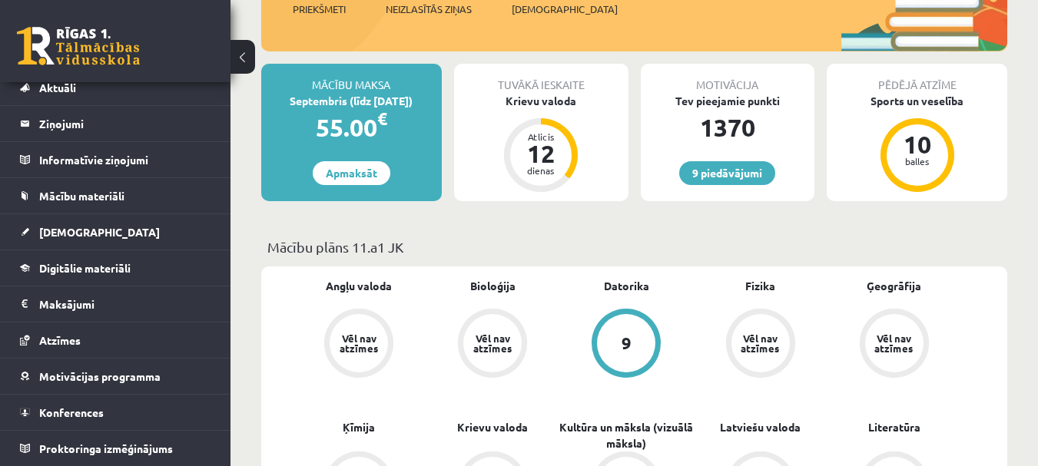
click at [708, 237] on p "Mācību plāns 11.a1 JK" at bounding box center [633, 247] width 733 height 21
click at [69, 225] on link "[DEMOGRAPHIC_DATA]" at bounding box center [115, 231] width 191 height 35
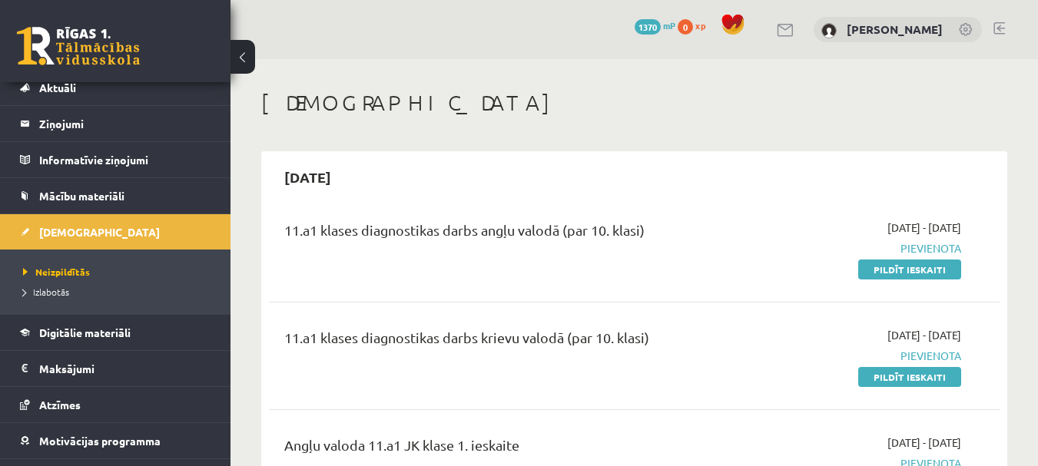
click at [397, 119] on div "[DEMOGRAPHIC_DATA]" at bounding box center [634, 105] width 746 height 31
